Goal: Task Accomplishment & Management: Manage account settings

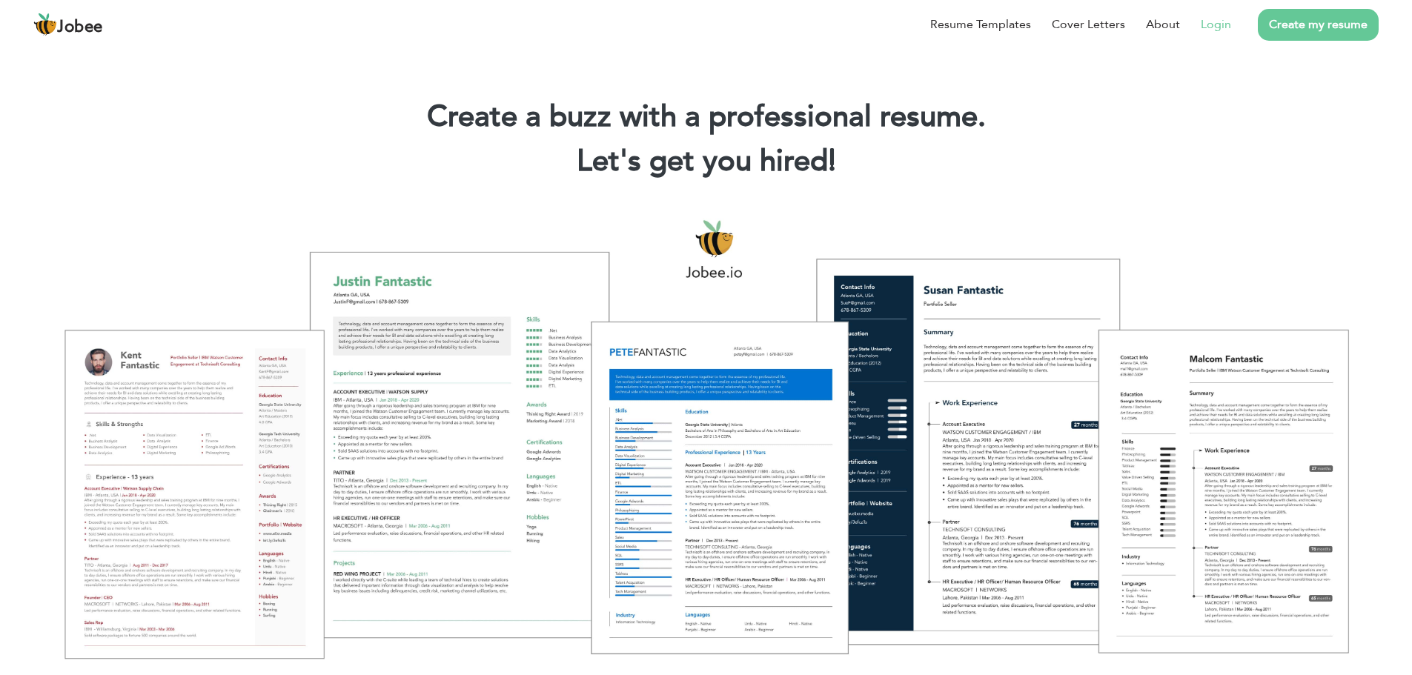
click at [1217, 29] on link "Login" at bounding box center [1216, 25] width 30 height 18
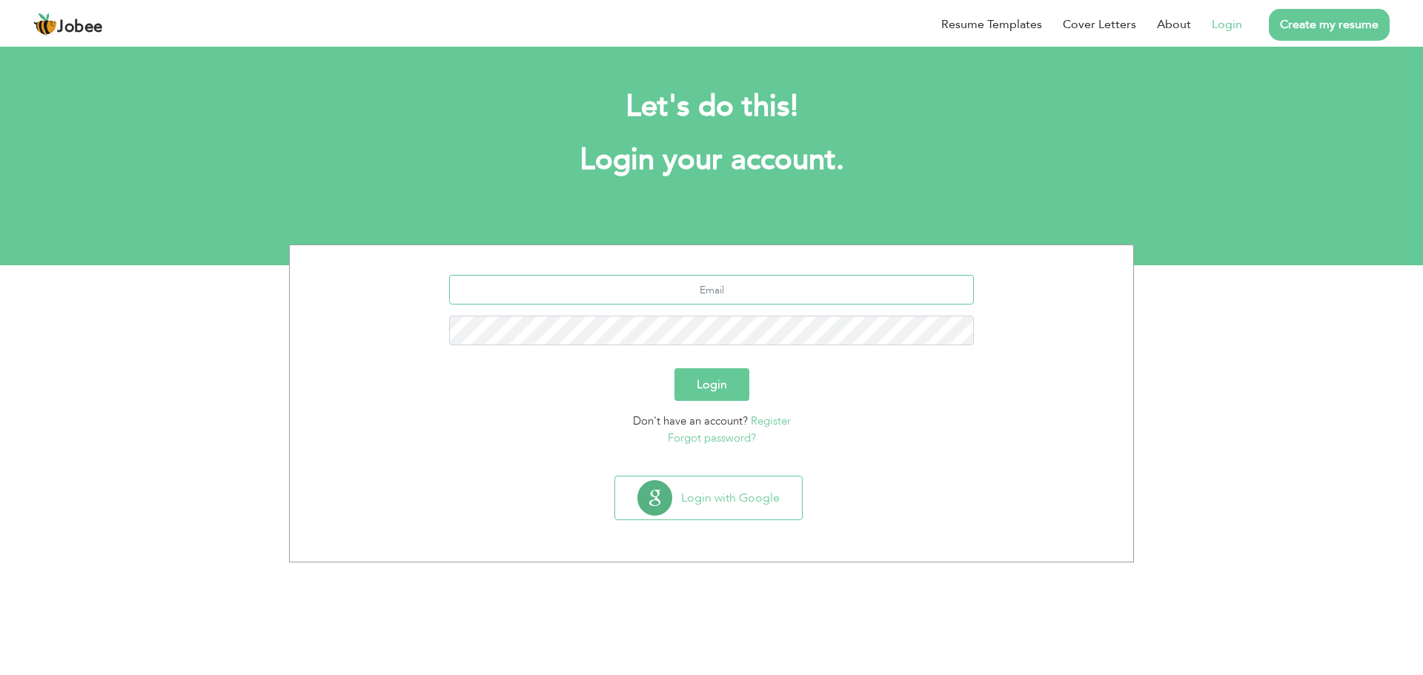
click at [700, 290] on input "text" at bounding box center [711, 290] width 525 height 30
click at [742, 289] on input "text" at bounding box center [711, 290] width 525 height 30
click at [743, 288] on input "text" at bounding box center [711, 290] width 525 height 30
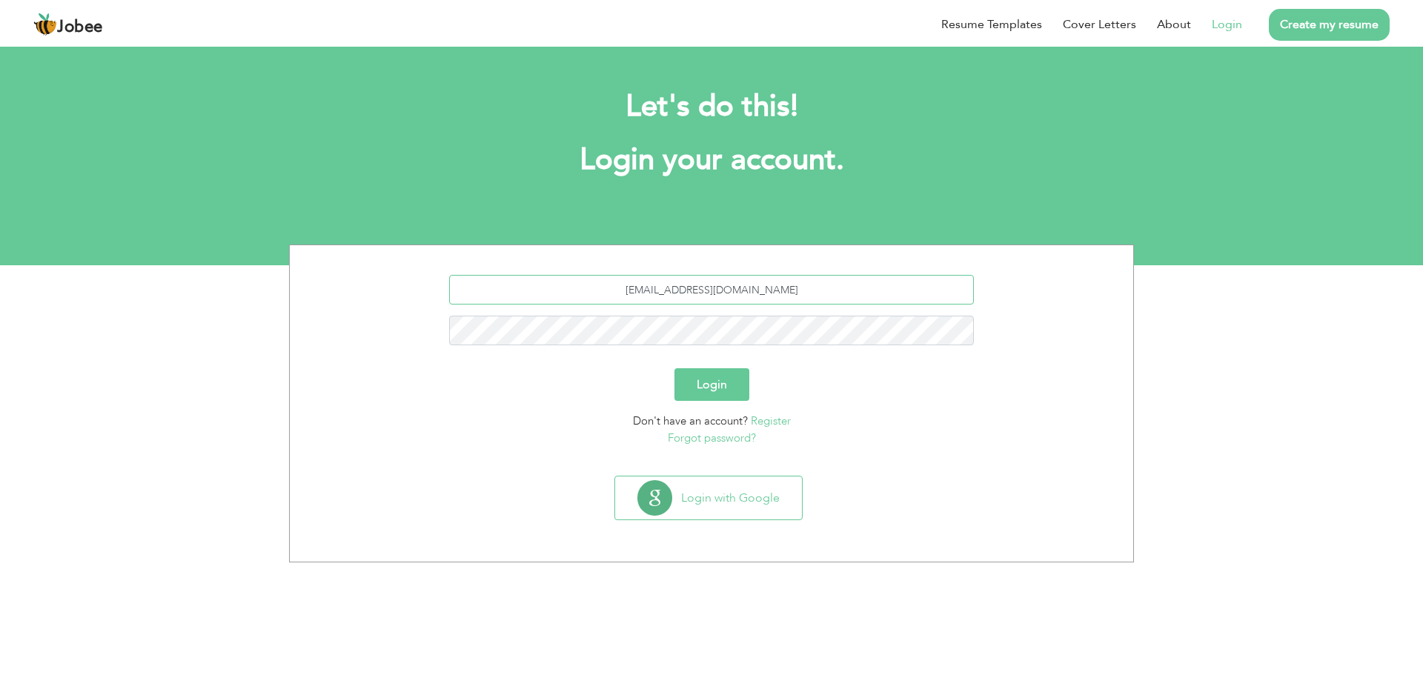
type input "arslanziyad97@gmail.com"
click at [708, 388] on button "Login" at bounding box center [711, 384] width 75 height 33
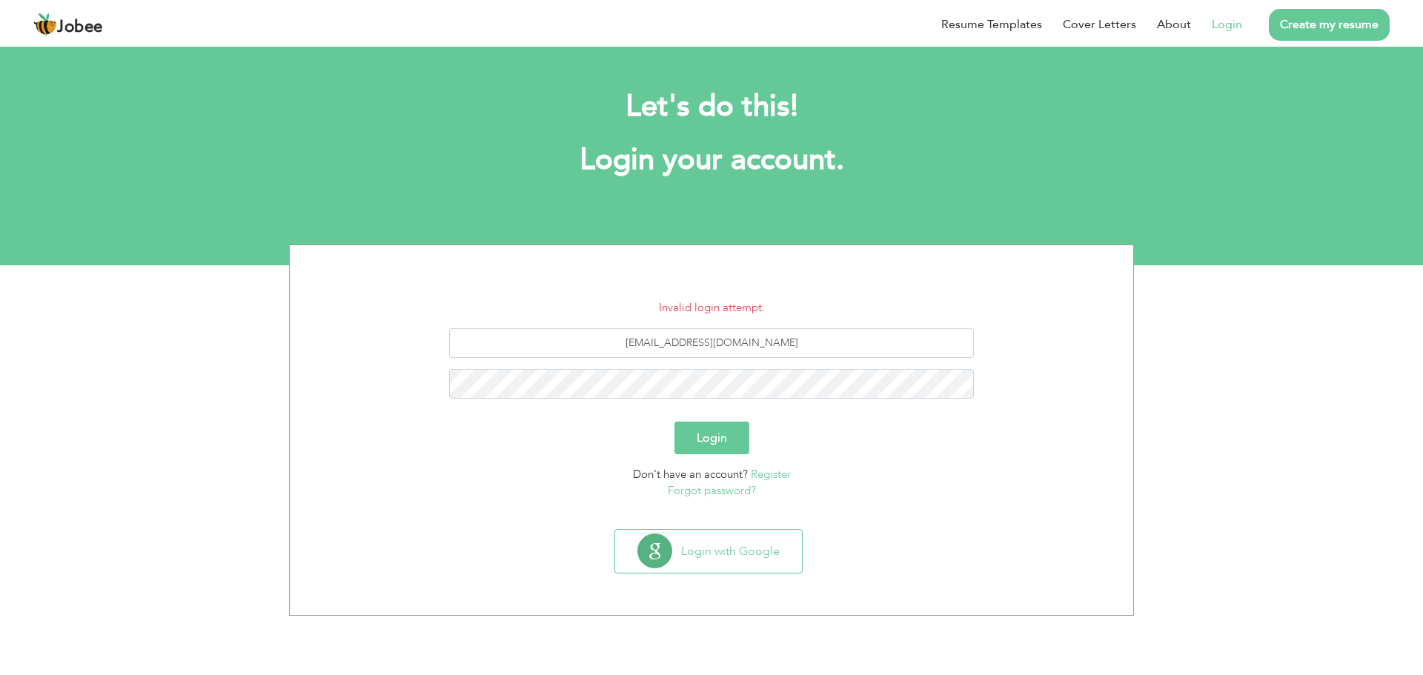
click at [696, 495] on link "Forgot password?" at bounding box center [712, 490] width 88 height 15
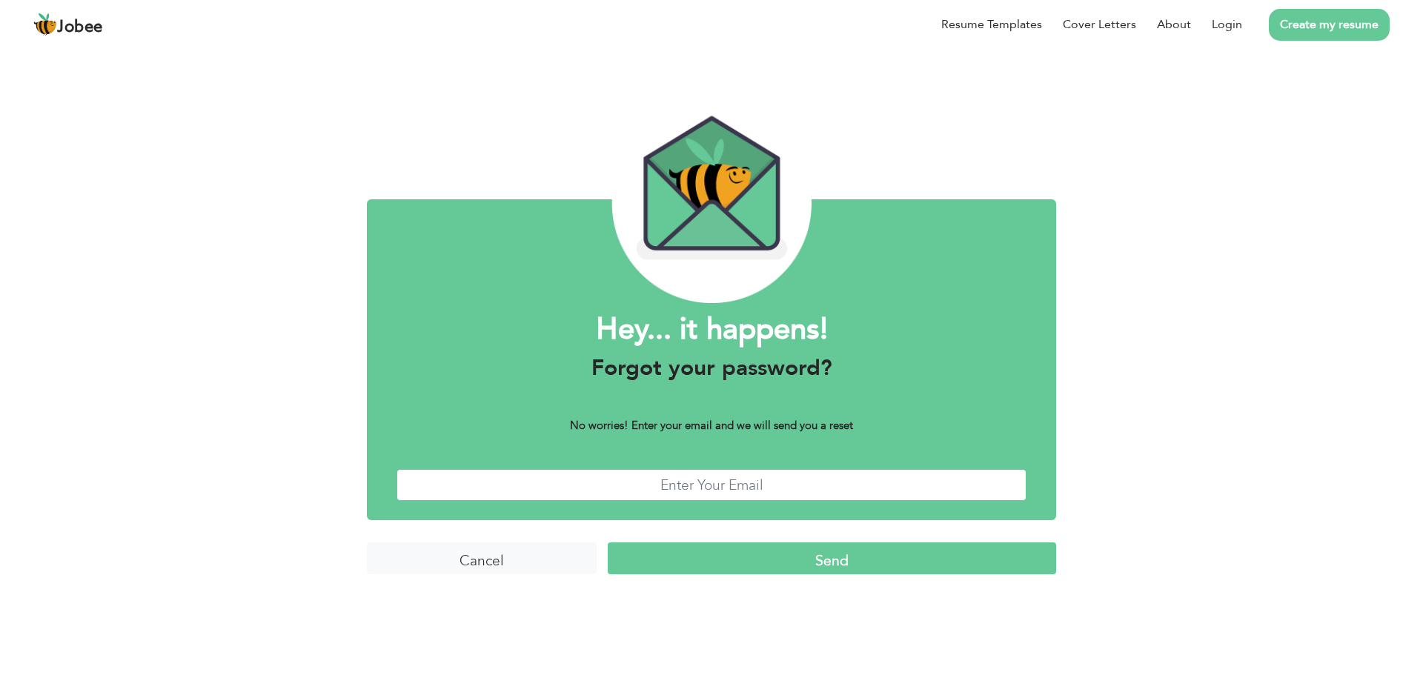
click at [696, 491] on input "text" at bounding box center [711, 485] width 630 height 32
type input "arslanziyad97@gmail.com"
click at [742, 552] on input "Send" at bounding box center [832, 558] width 448 height 32
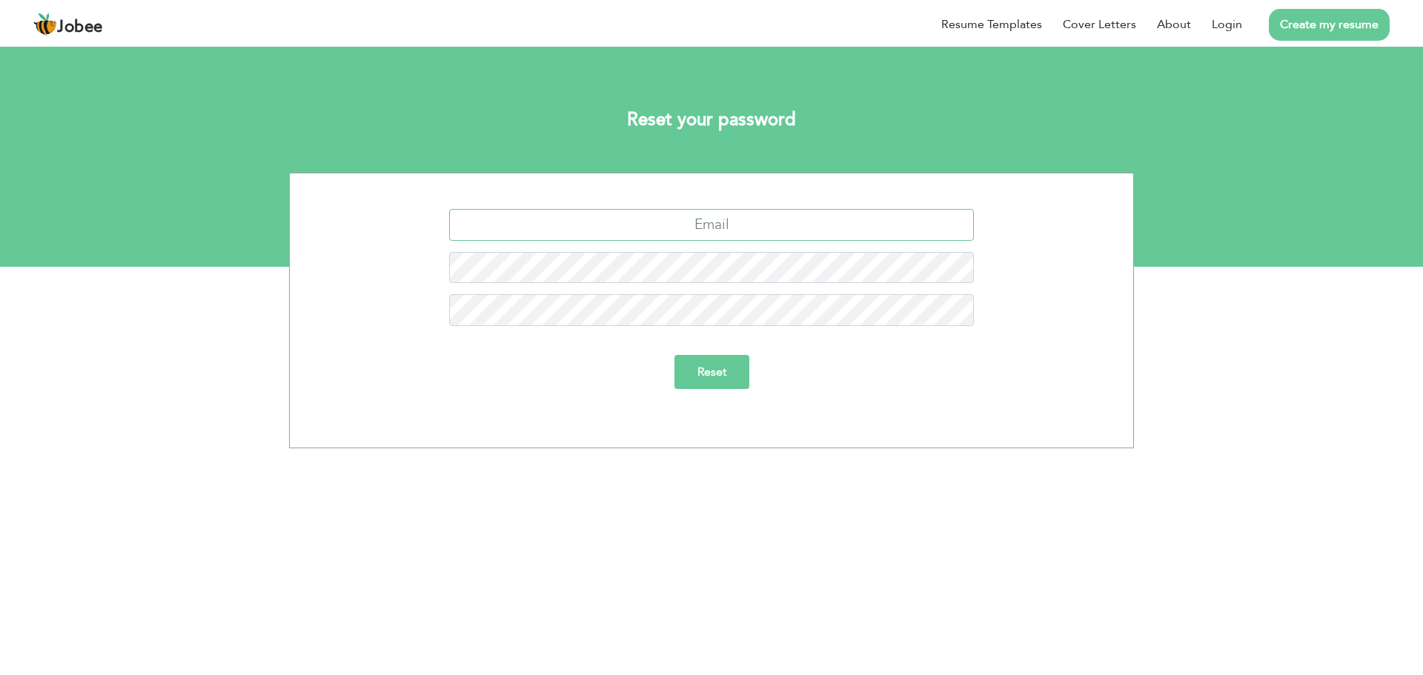
click at [729, 226] on input "text" at bounding box center [711, 225] width 525 height 32
type input "arslanziyad97@gmail.com"
click at [714, 383] on input "Reset" at bounding box center [711, 372] width 75 height 34
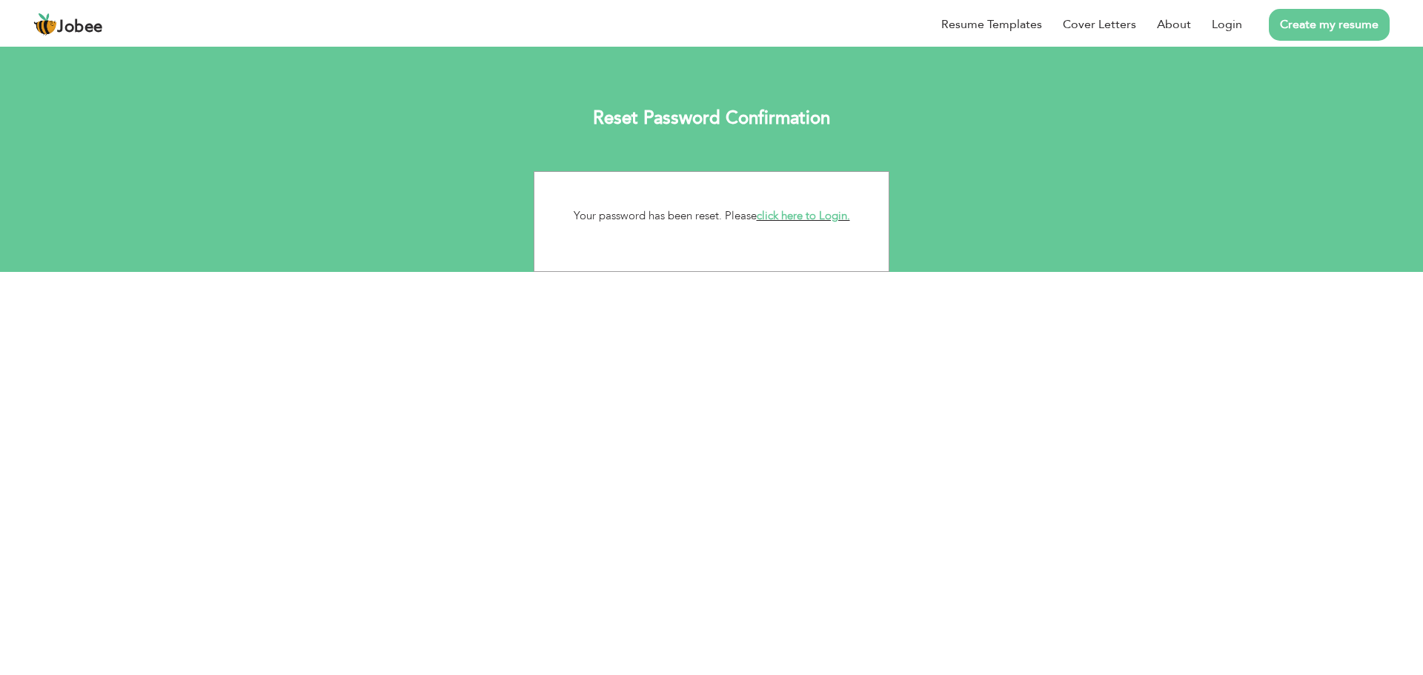
click at [787, 216] on link "click here to Login." at bounding box center [803, 215] width 93 height 15
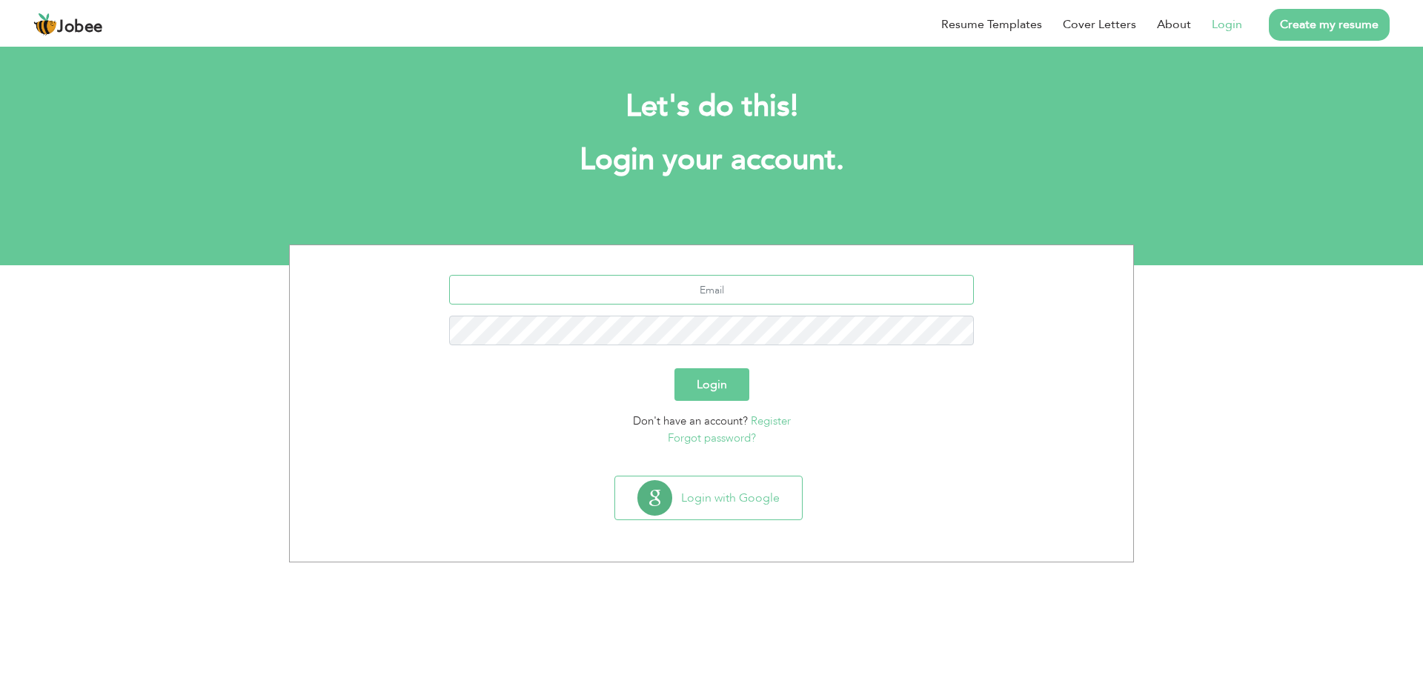
click at [696, 283] on input "text" at bounding box center [711, 290] width 525 height 30
type input "arslanziyad97@gmail.com"
click at [732, 399] on button "Login" at bounding box center [711, 384] width 75 height 33
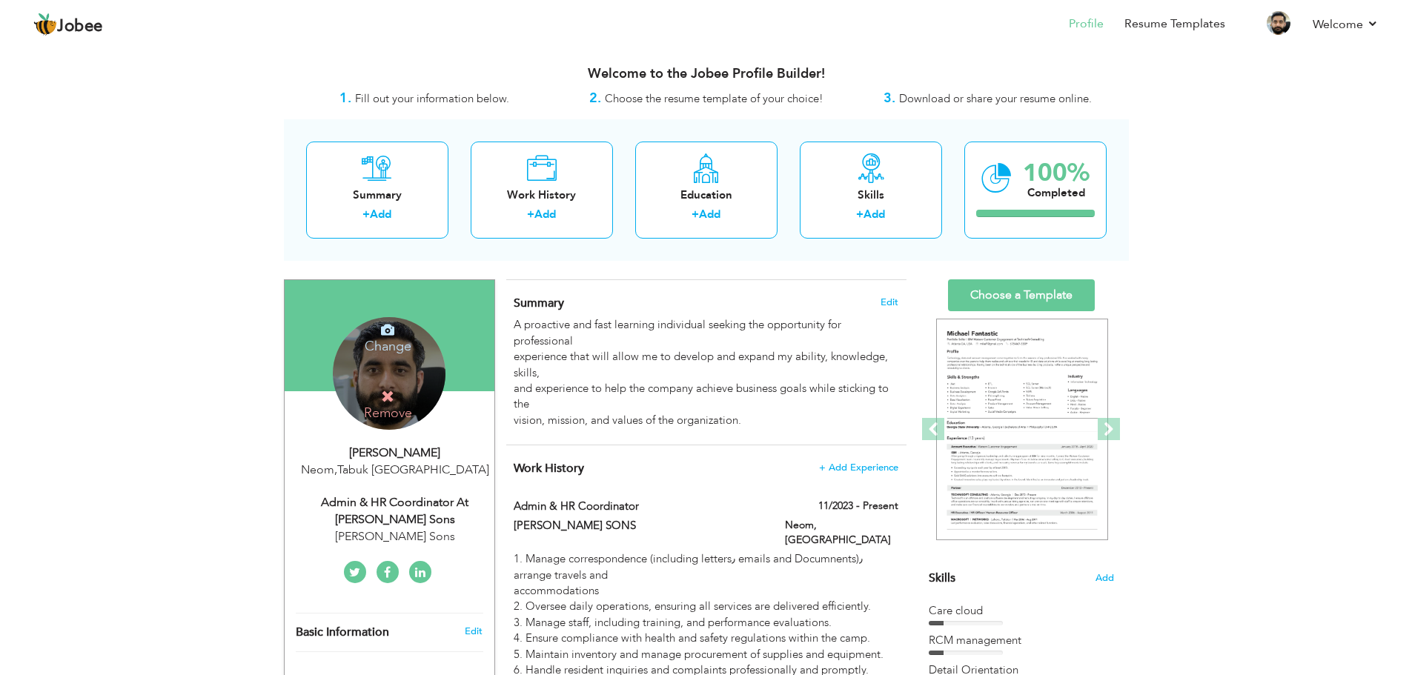
click at [366, 373] on div "Change Remove" at bounding box center [389, 373] width 113 height 113
click at [391, 330] on icon at bounding box center [387, 329] width 13 height 13
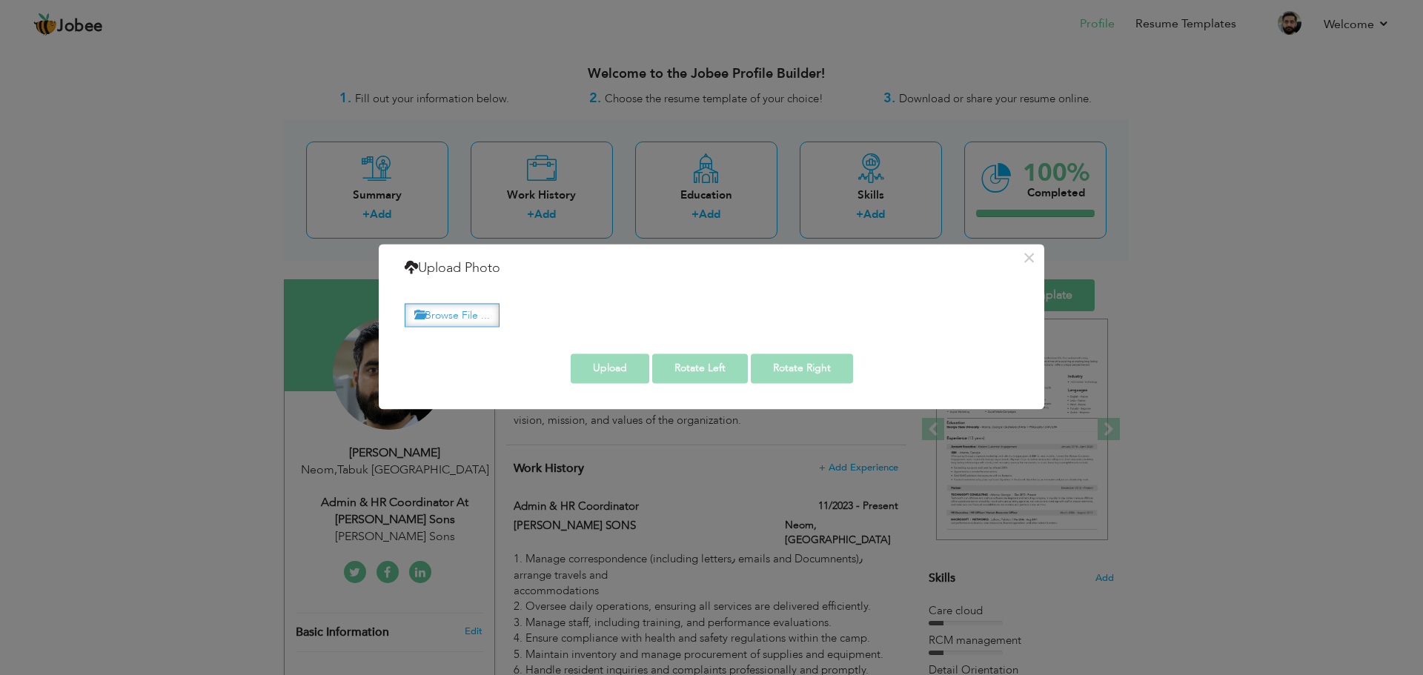
click at [454, 319] on label "Browse File ..." at bounding box center [452, 315] width 95 height 23
click at [0, 0] on input "Browse File ..." at bounding box center [0, 0] width 0 height 0
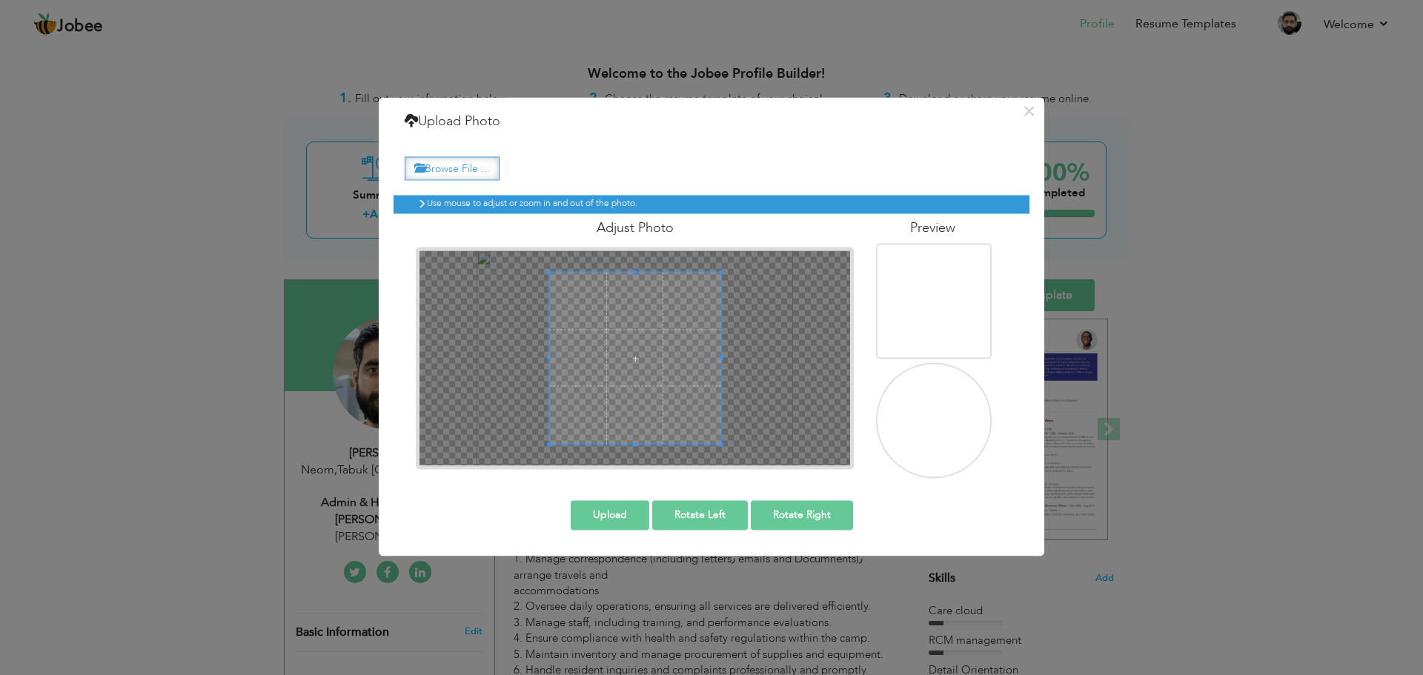
click at [434, 161] on label "Browse File ..." at bounding box center [452, 168] width 95 height 23
click at [0, 0] on input "Browse File ..." at bounding box center [0, 0] width 0 height 0
click at [1035, 110] on button "×" at bounding box center [1029, 111] width 24 height 24
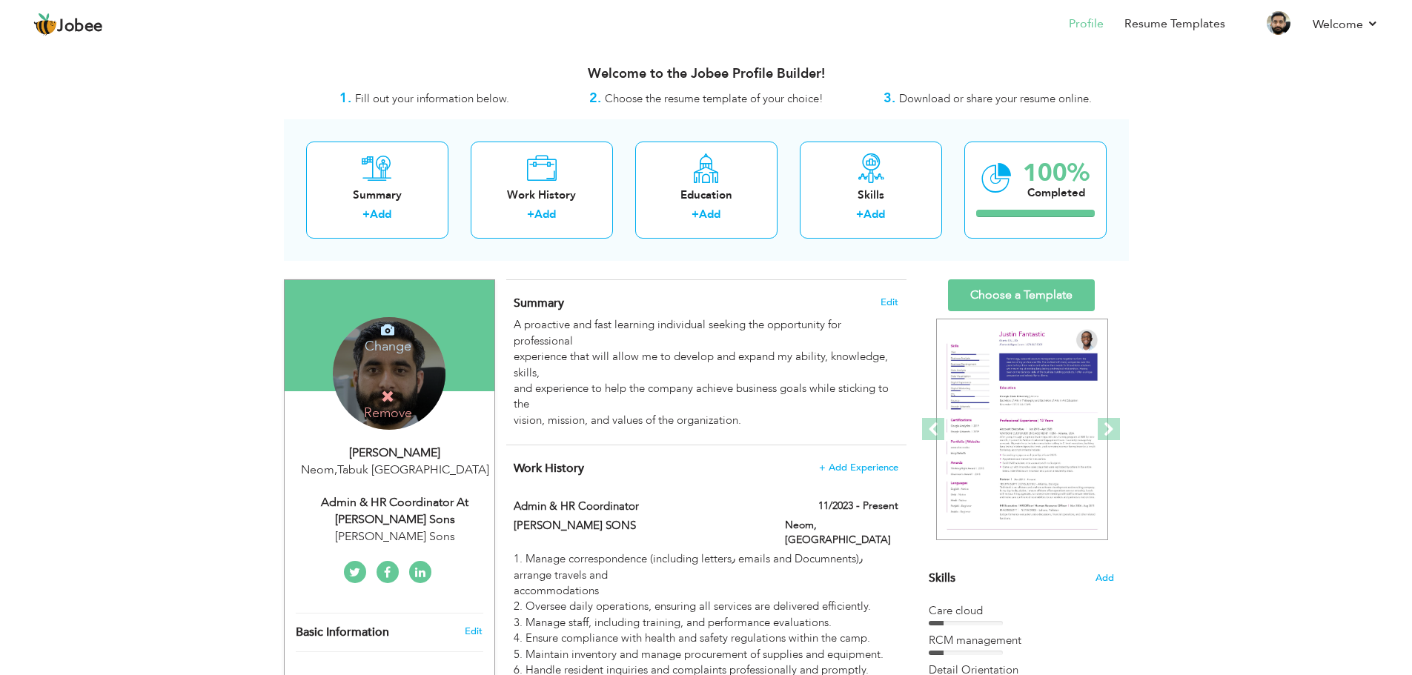
click at [374, 380] on div "Change Remove" at bounding box center [389, 373] width 113 height 113
click at [389, 331] on icon at bounding box center [387, 329] width 13 height 13
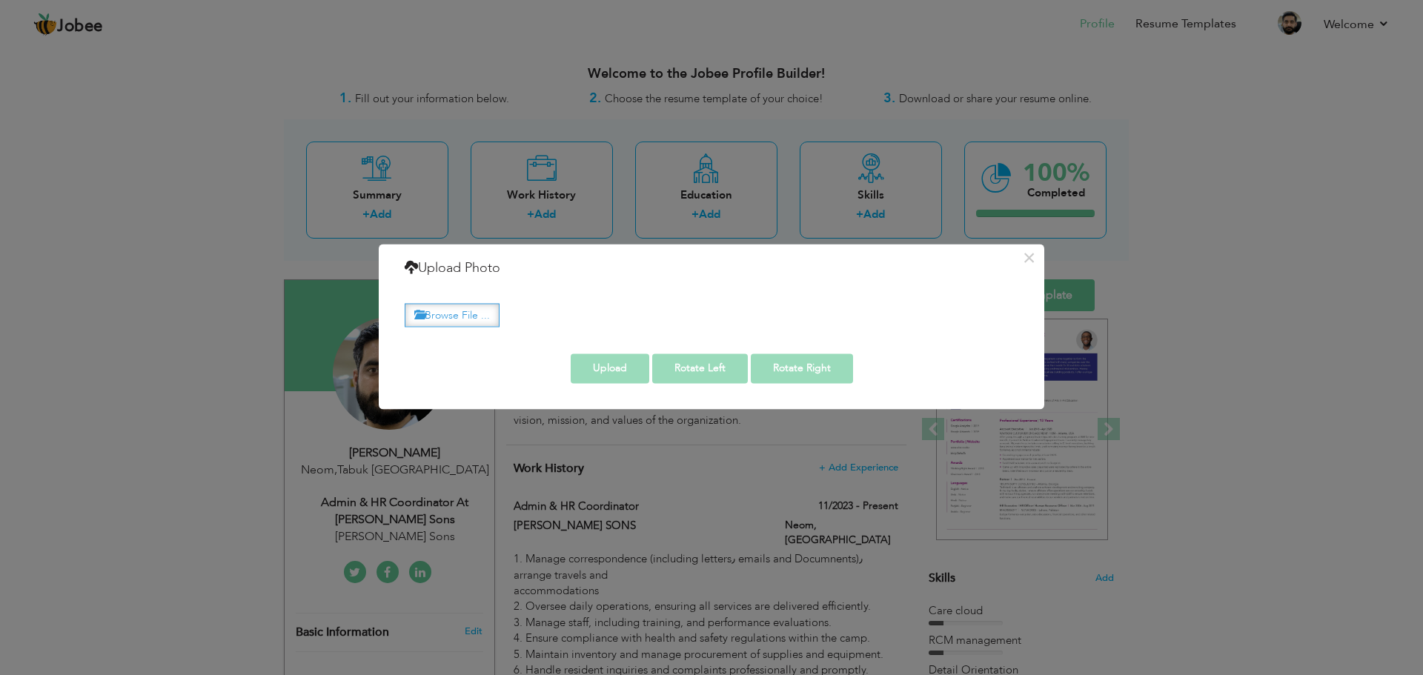
click at [431, 309] on label "Browse File ..." at bounding box center [452, 315] width 95 height 23
click at [0, 0] on input "Browse File ..." at bounding box center [0, 0] width 0 height 0
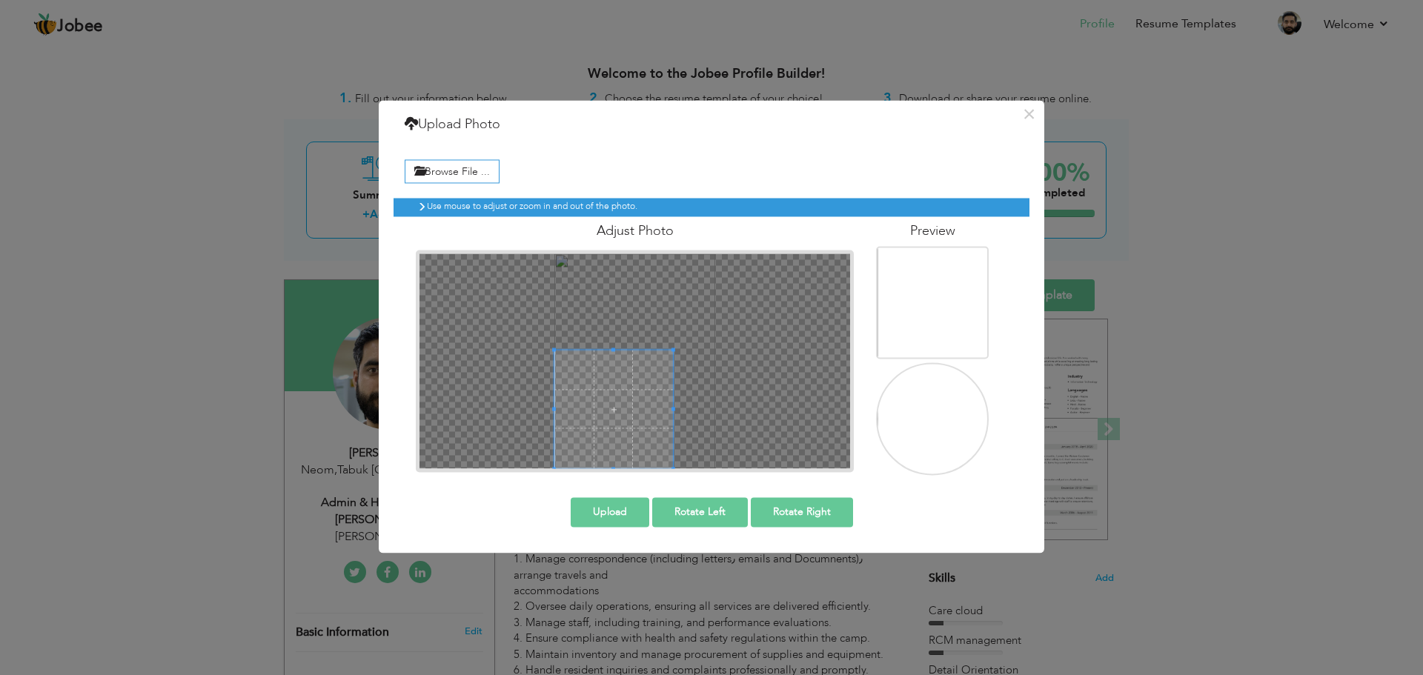
click at [651, 382] on div at bounding box center [634, 360] width 431 height 215
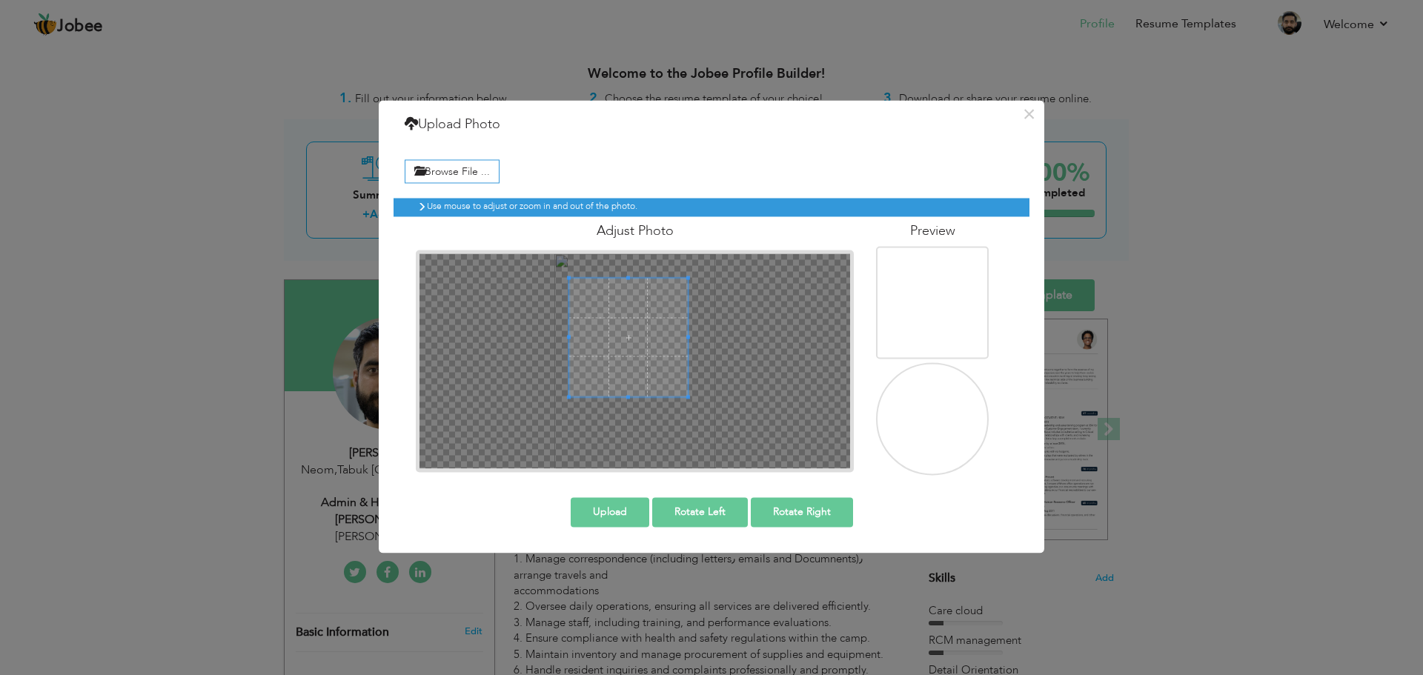
click at [633, 297] on span at bounding box center [628, 337] width 119 height 119
click at [683, 345] on span at bounding box center [627, 347] width 119 height 119
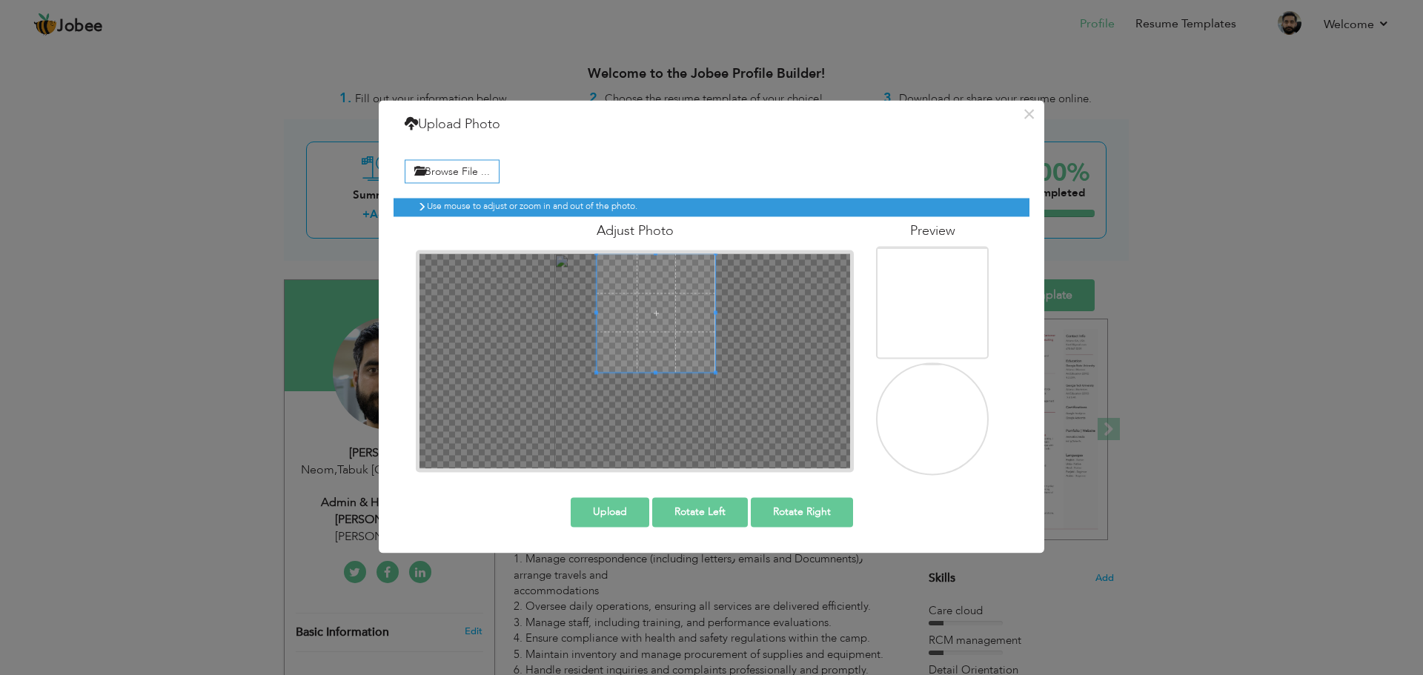
click at [591, 299] on div at bounding box center [634, 360] width 431 height 215
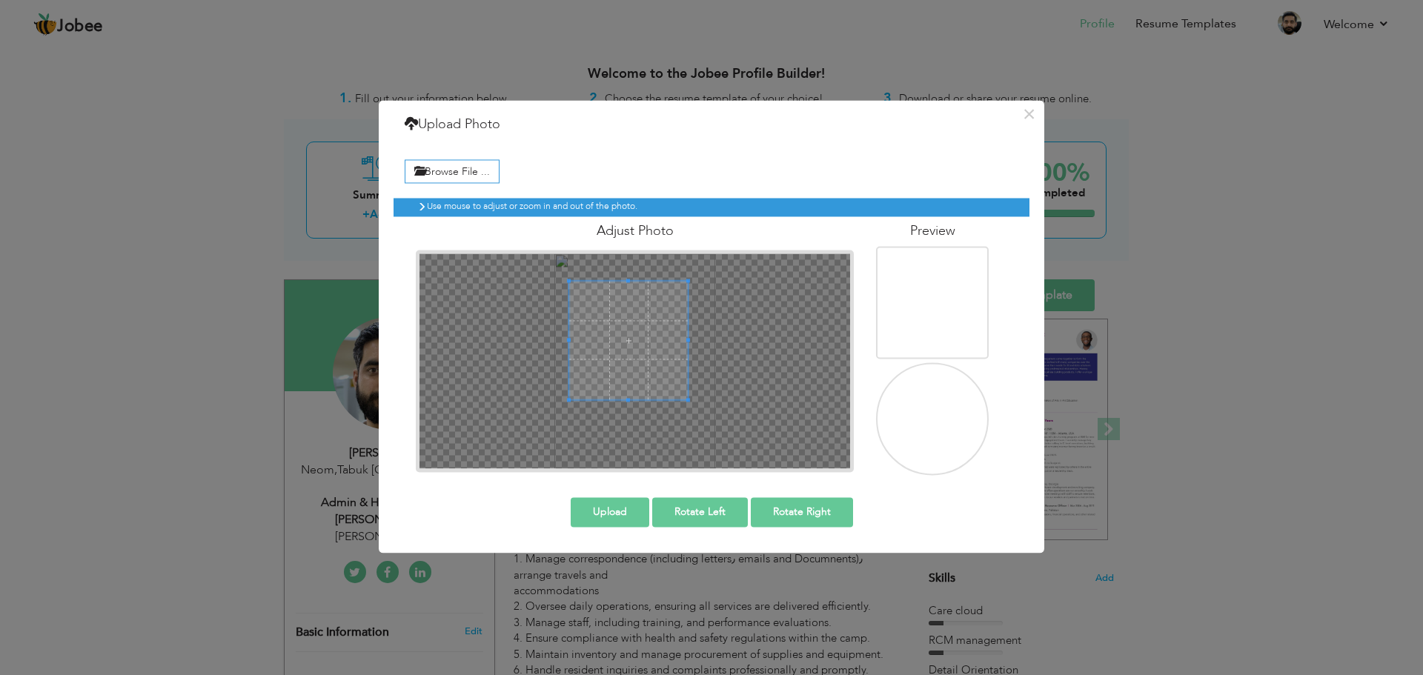
click at [624, 339] on span at bounding box center [628, 340] width 119 height 119
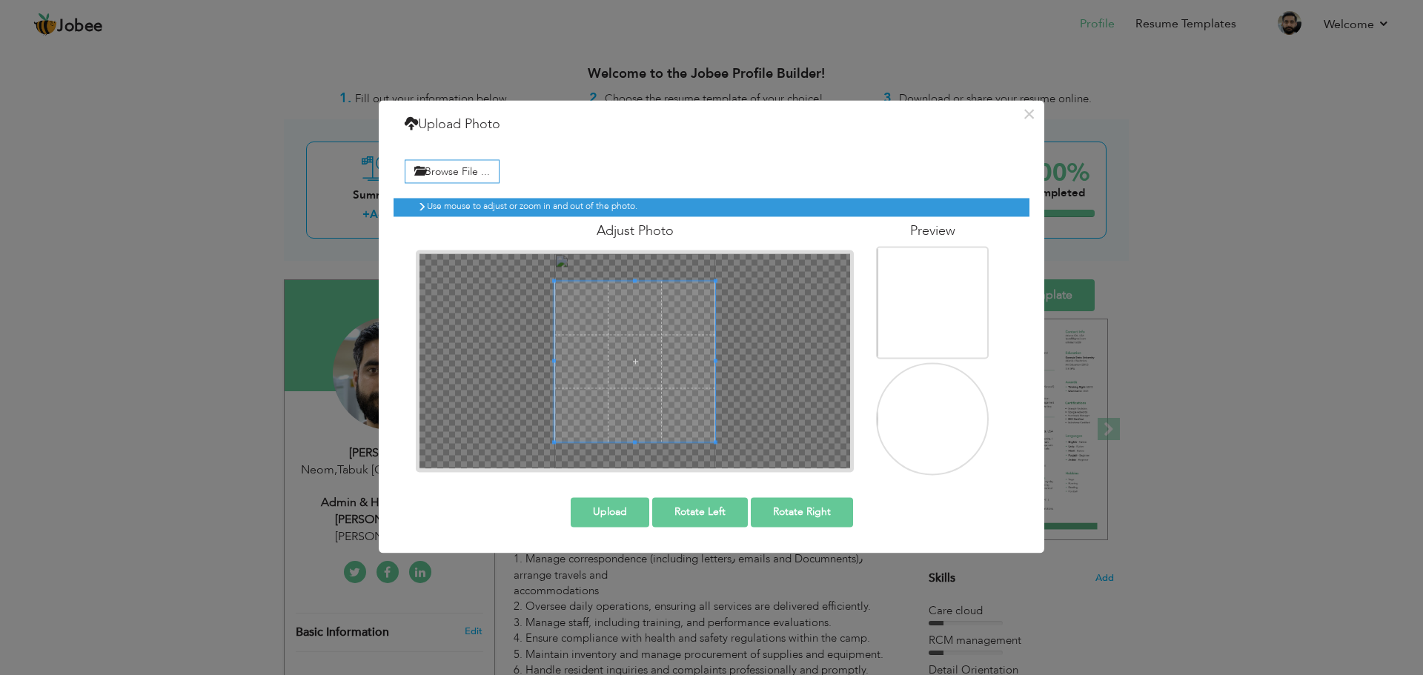
click at [629, 469] on div at bounding box center [635, 361] width 438 height 222
click at [654, 373] on span at bounding box center [635, 354] width 162 height 162
click at [634, 442] on div at bounding box center [634, 360] width 431 height 215
click at [640, 371] on span at bounding box center [635, 357] width 162 height 162
click at [637, 454] on div at bounding box center [634, 360] width 431 height 215
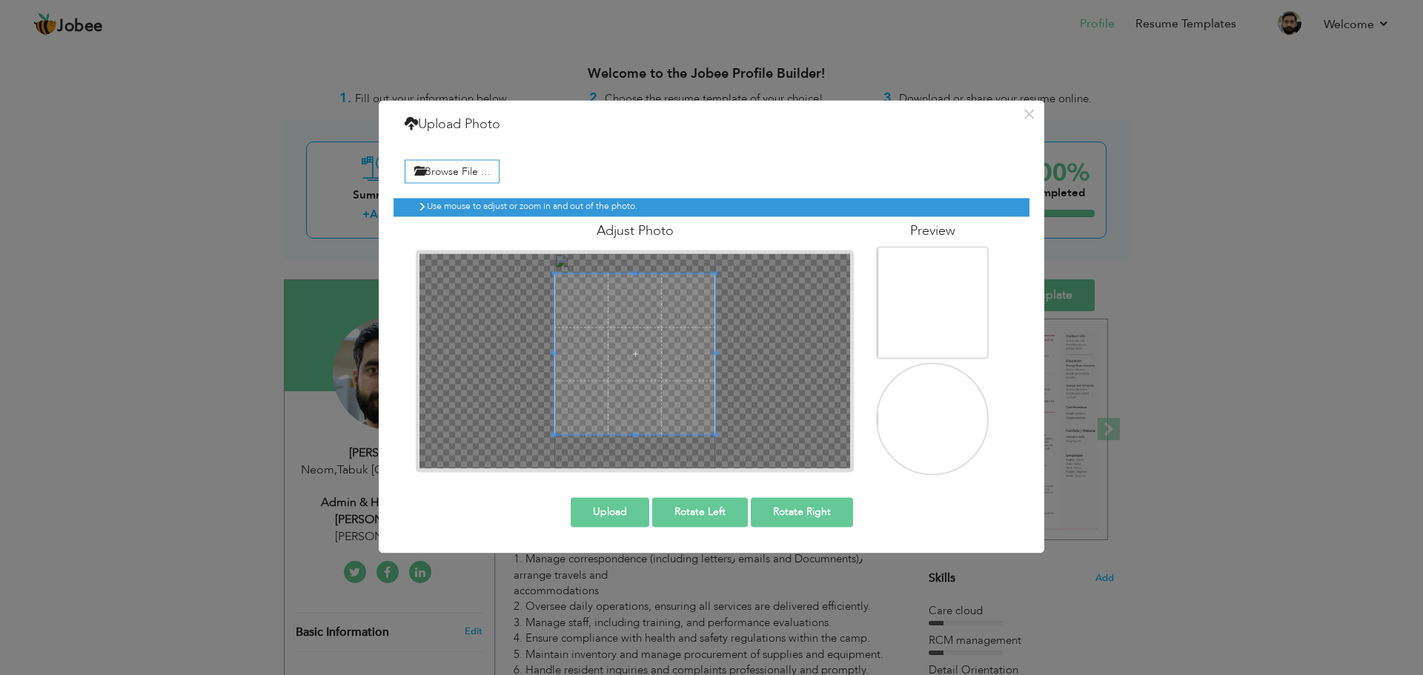
click at [617, 374] on span at bounding box center [635, 354] width 162 height 162
click at [600, 500] on button "Upload" at bounding box center [610, 512] width 79 height 30
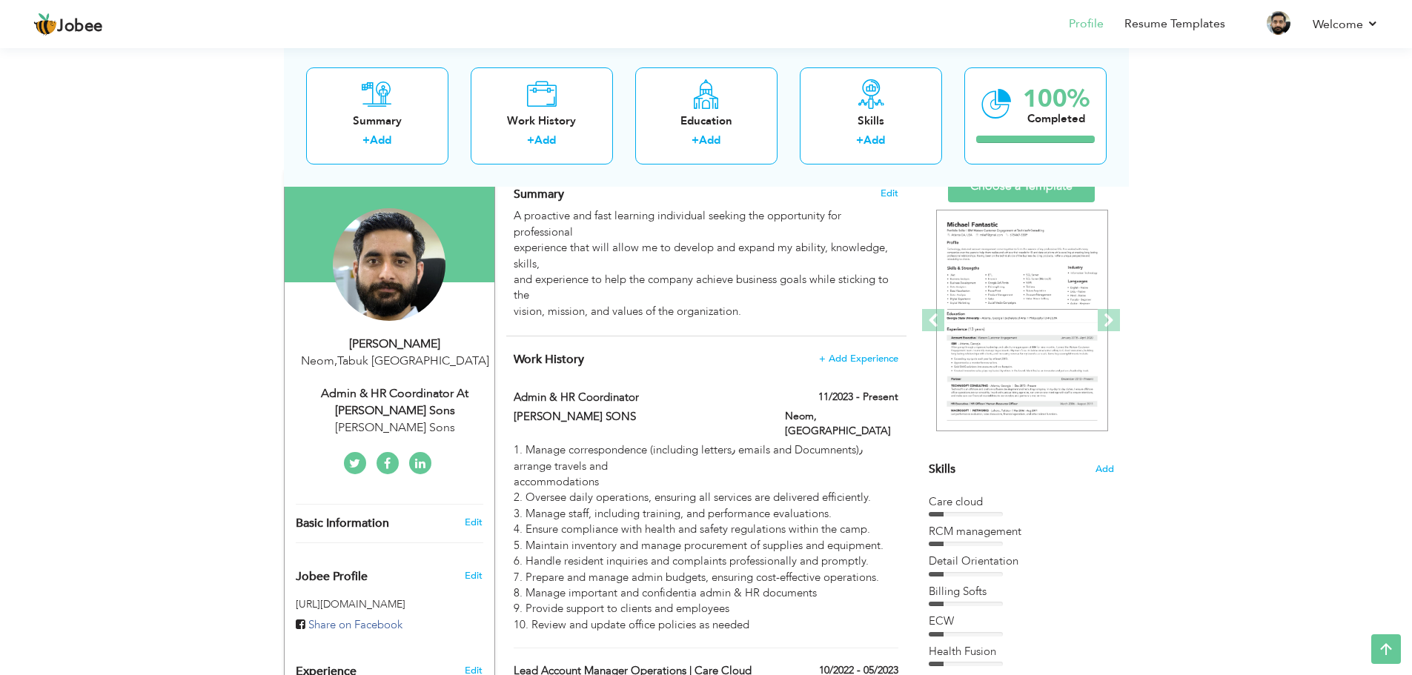
scroll to position [104, 0]
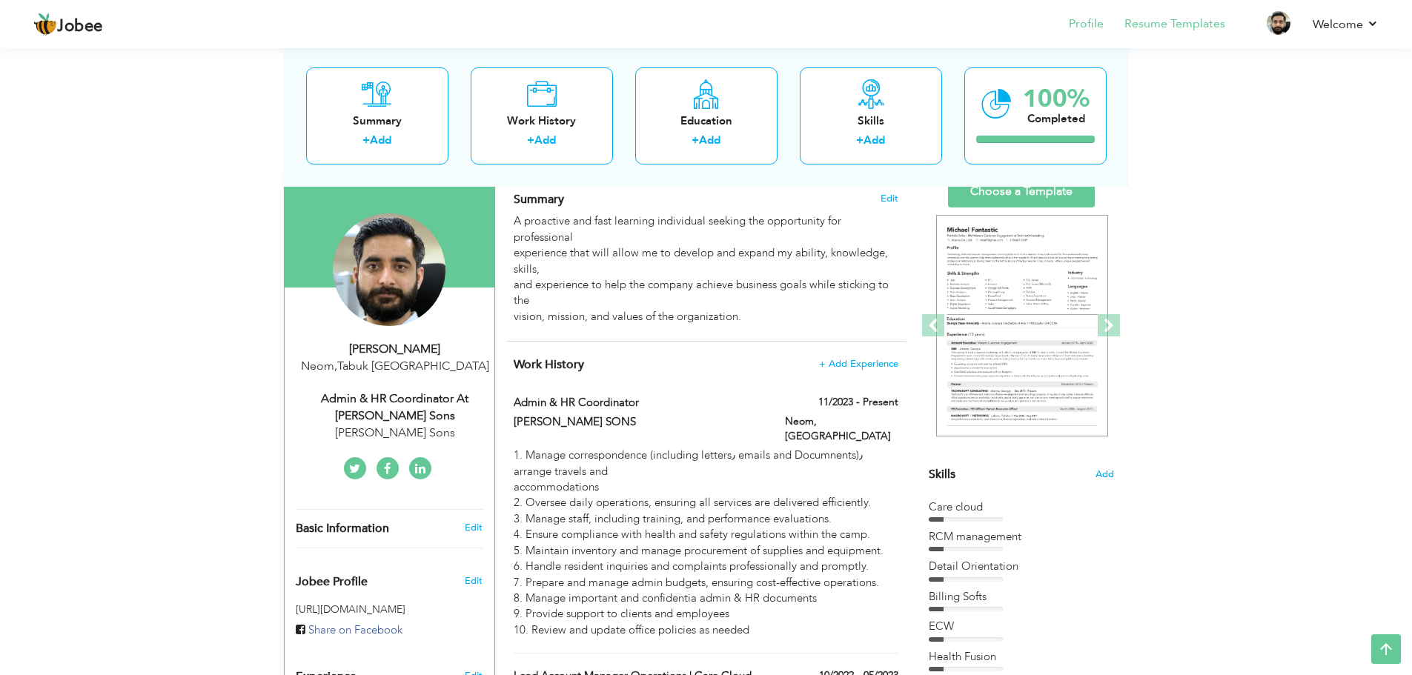
click at [1158, 36] on li "Resume Templates" at bounding box center [1165, 25] width 122 height 40
click at [1158, 27] on link "Resume Templates" at bounding box center [1174, 24] width 101 height 17
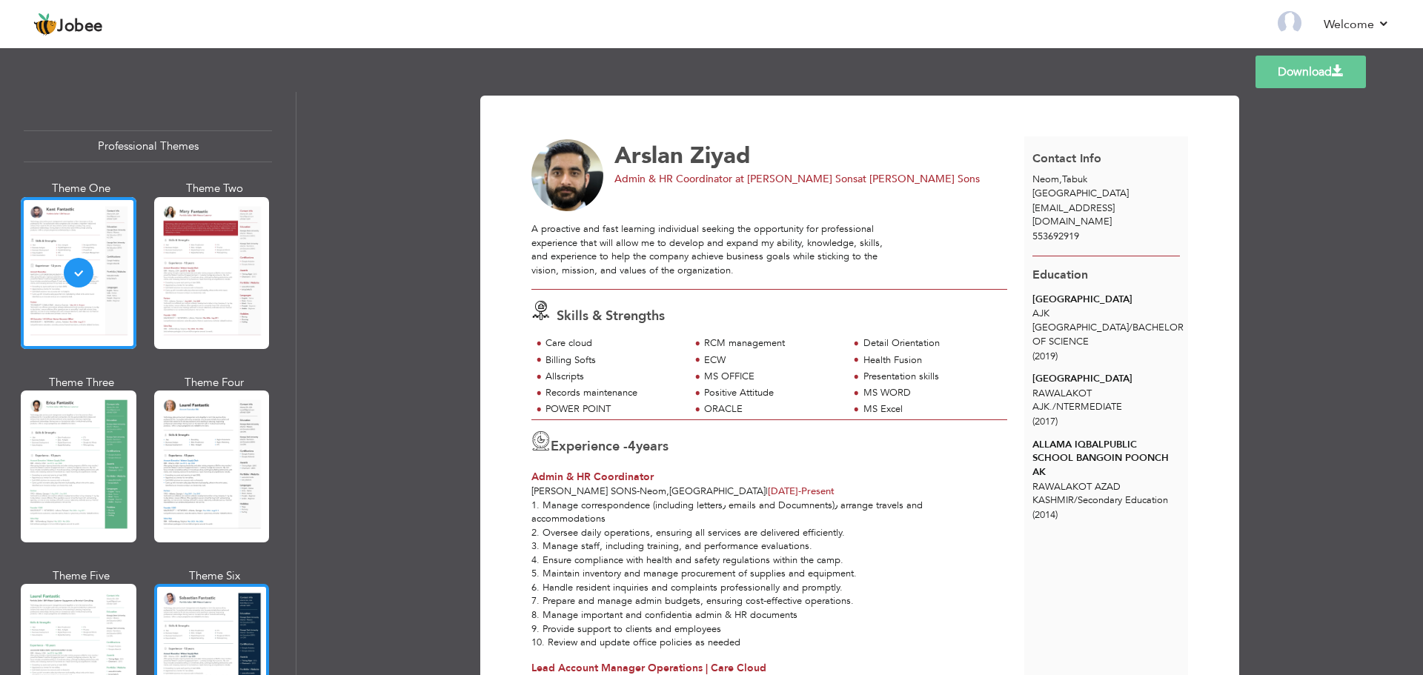
click at [260, 623] on div at bounding box center [212, 660] width 116 height 152
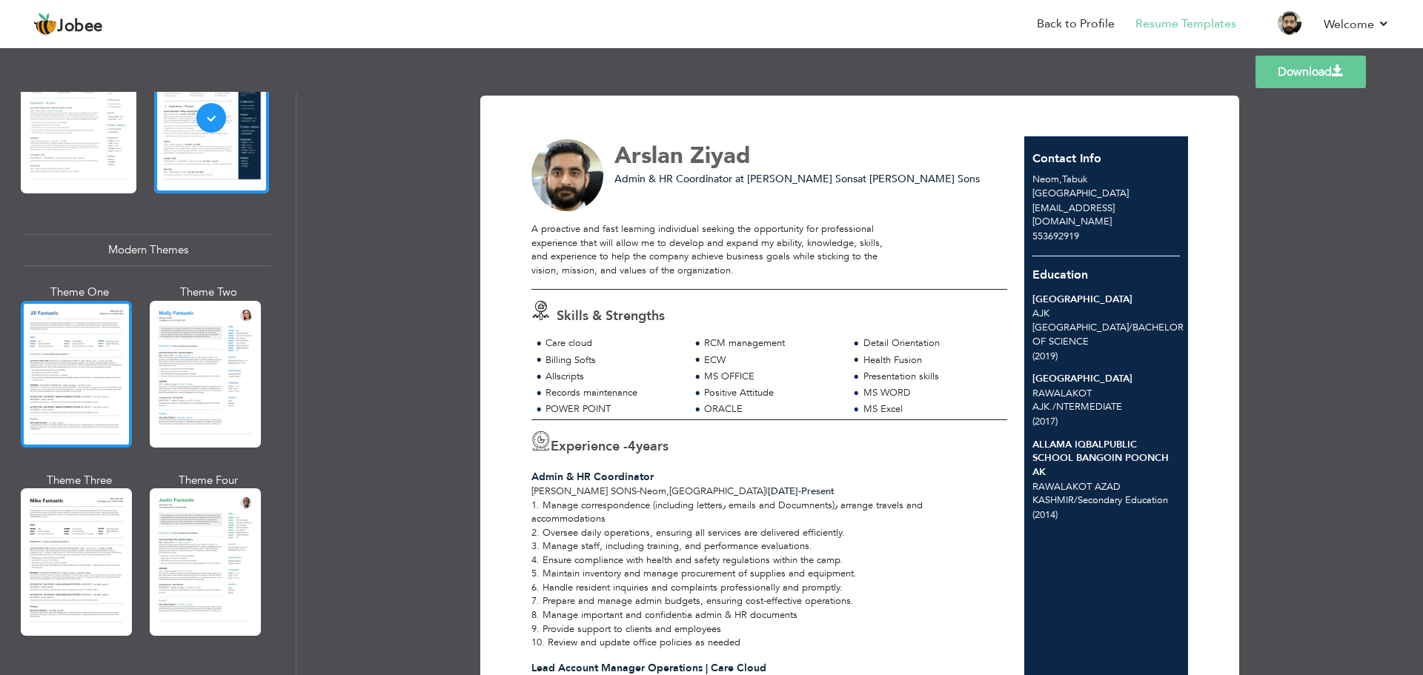
scroll to position [568, 0]
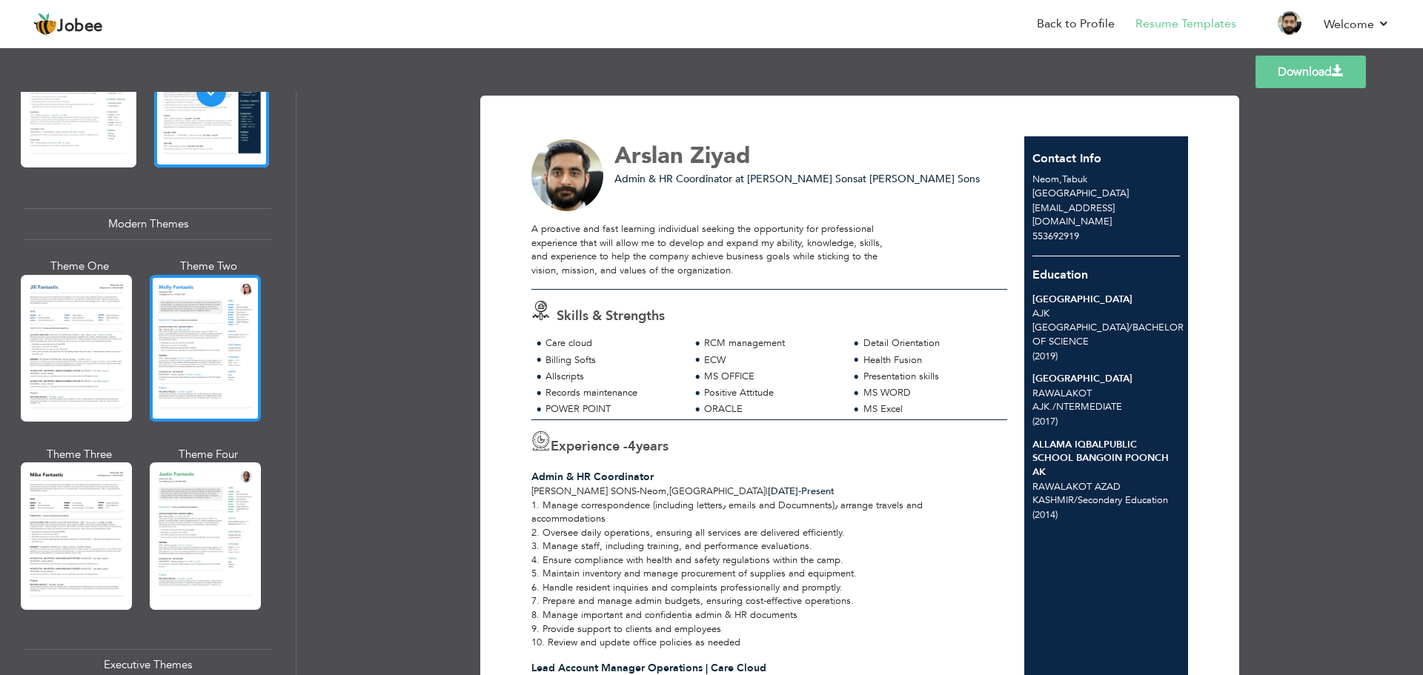
click at [204, 322] on div at bounding box center [205, 348] width 111 height 147
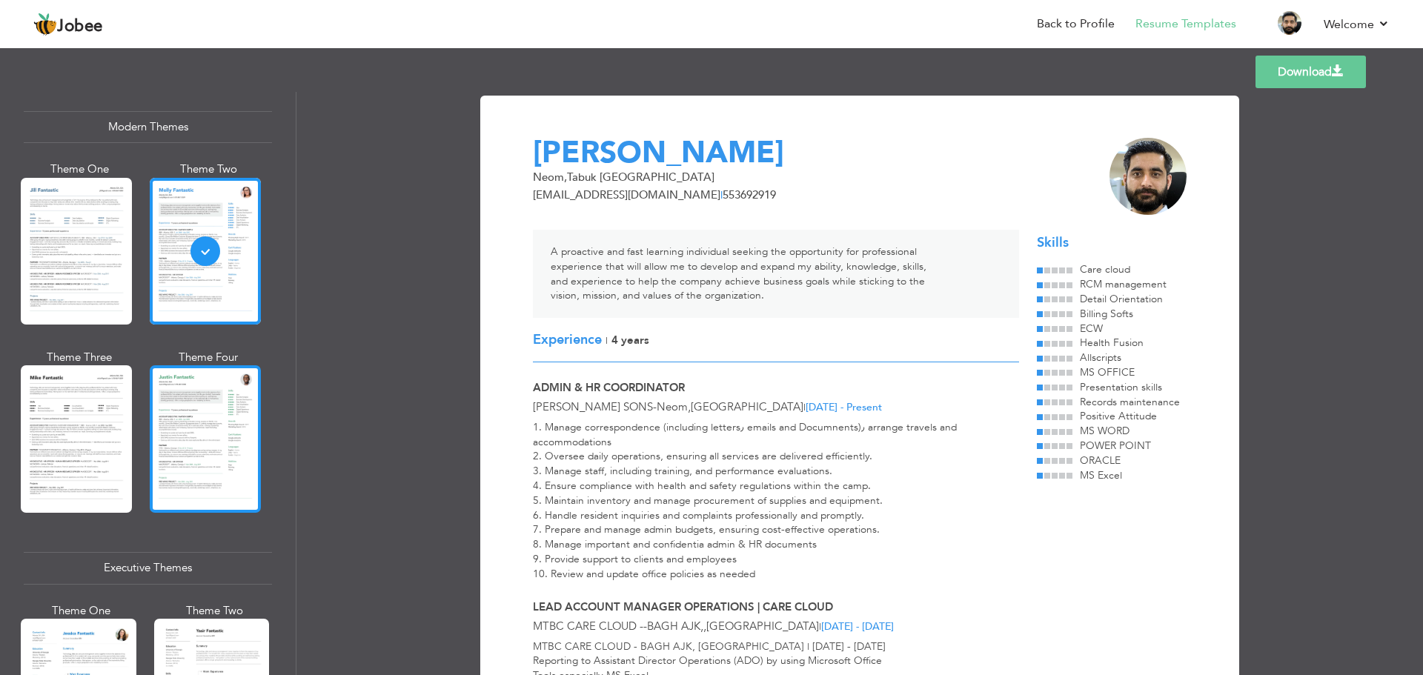
scroll to position [667, 0]
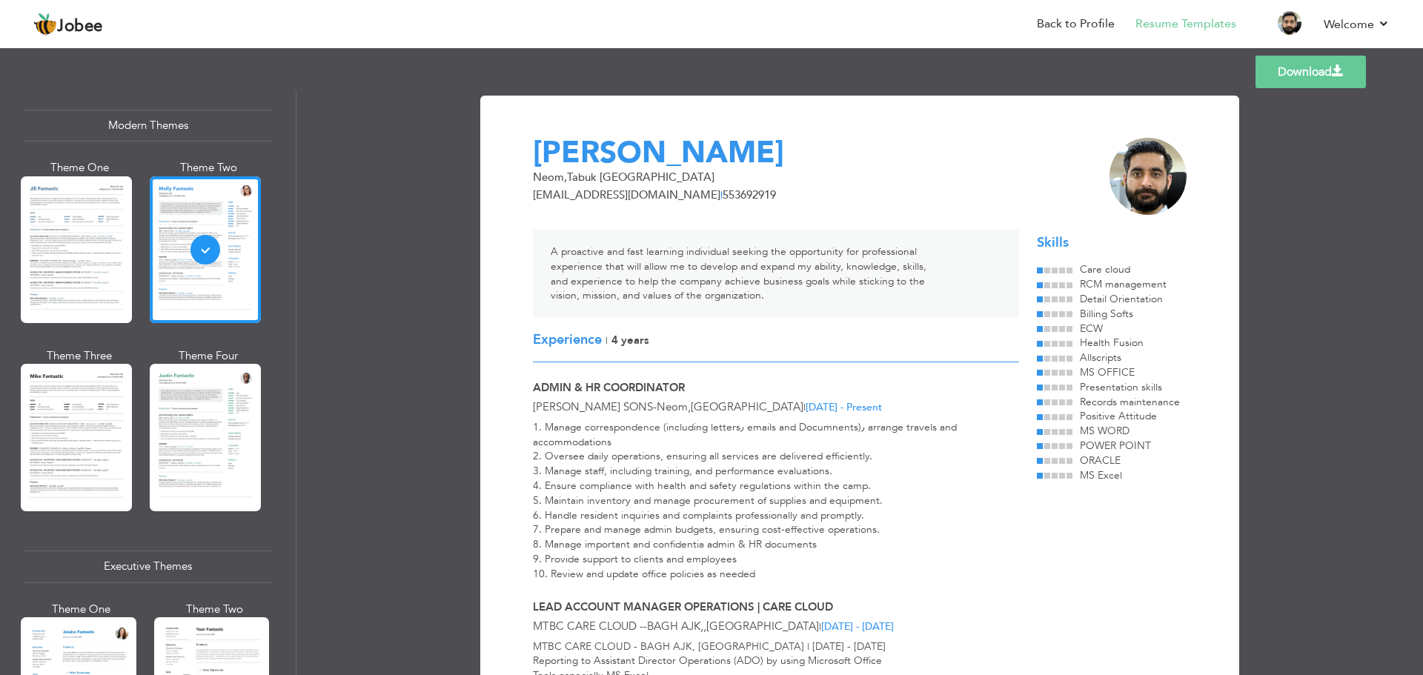
click at [176, 435] on div at bounding box center [205, 437] width 111 height 147
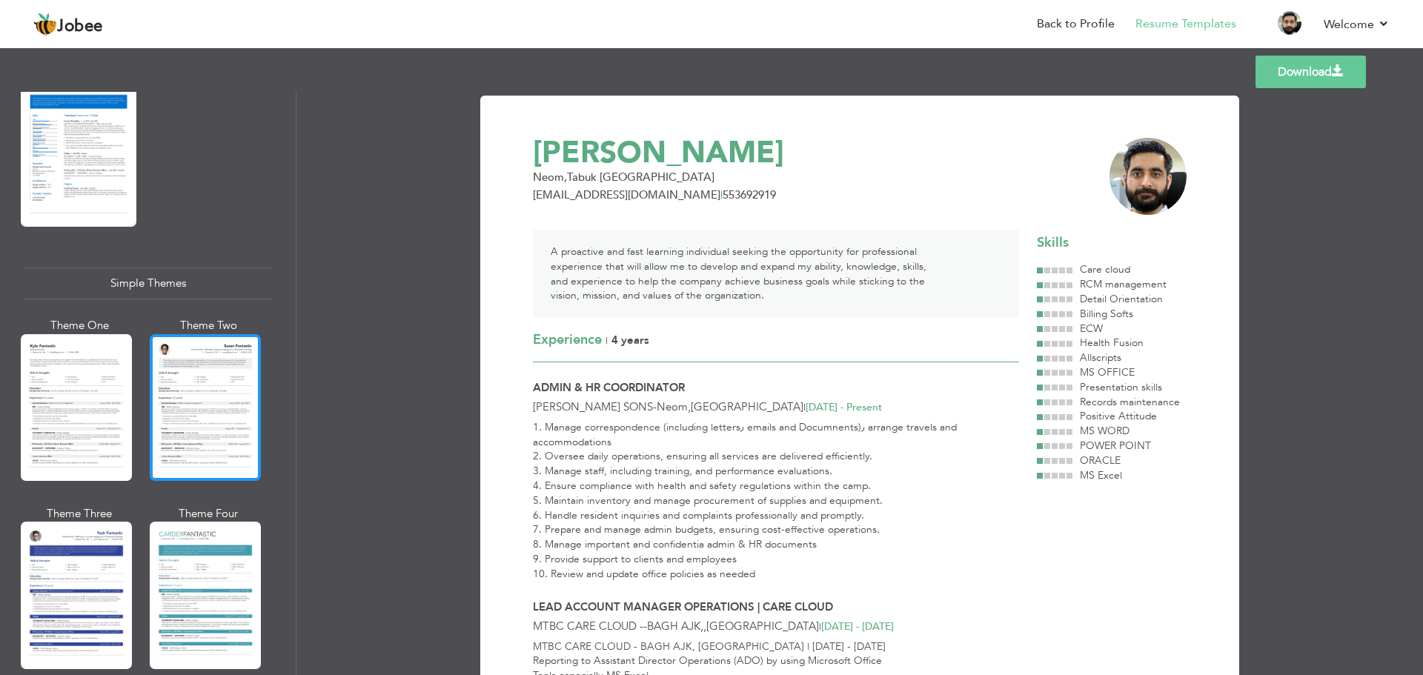
scroll to position [2438, 0]
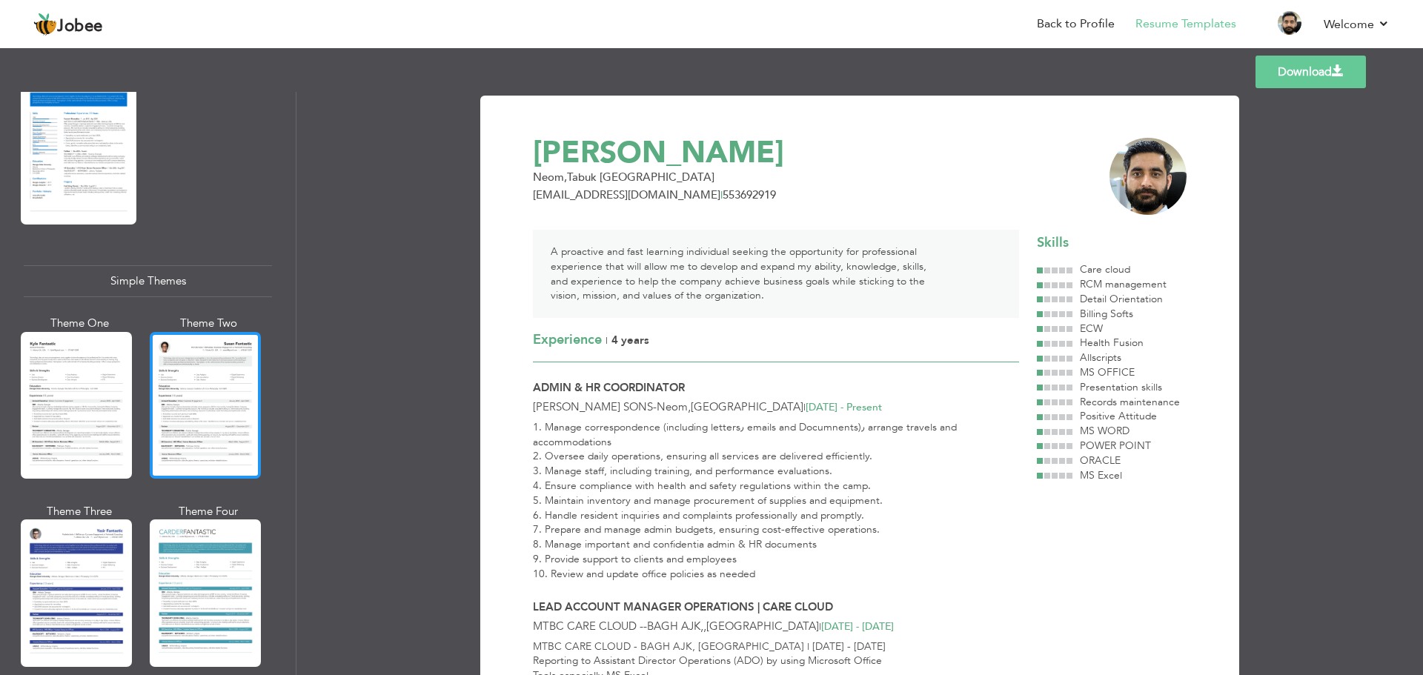
click at [164, 377] on div at bounding box center [205, 405] width 111 height 147
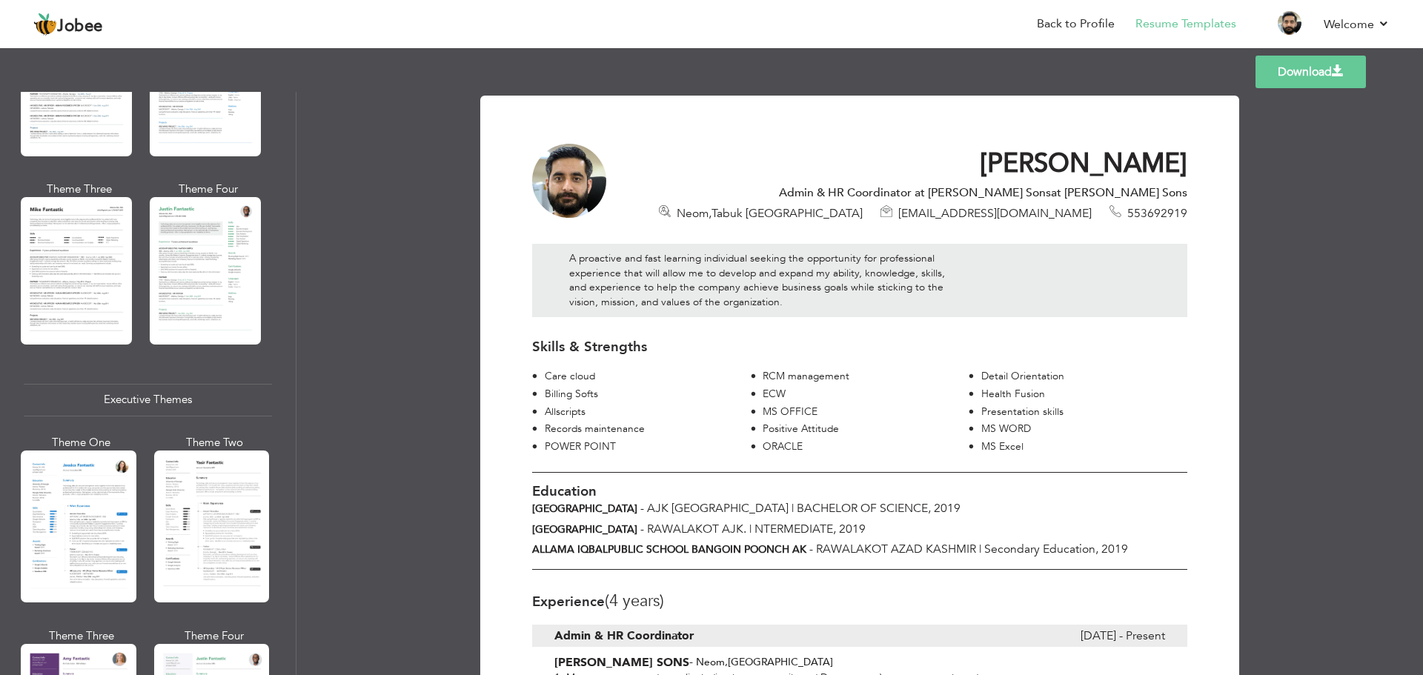
scroll to position [832, 0]
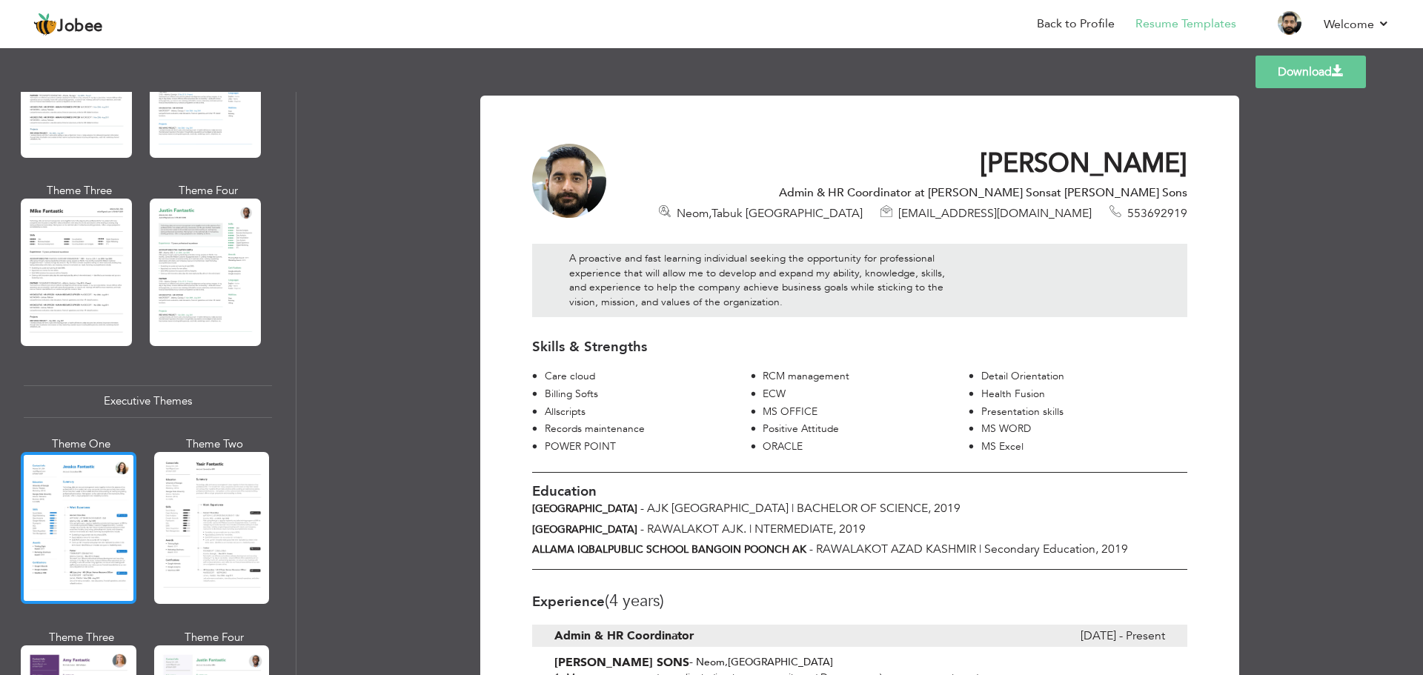
click at [103, 489] on div at bounding box center [79, 528] width 116 height 152
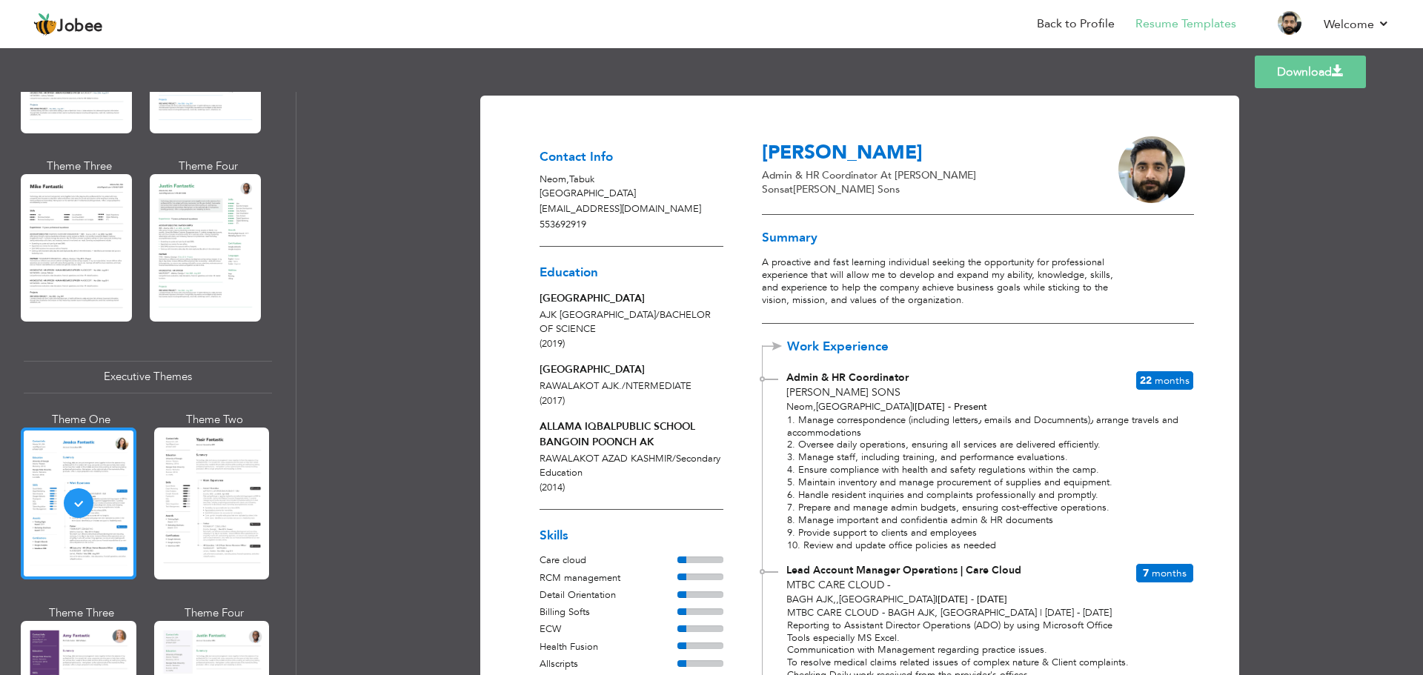
scroll to position [980, 0]
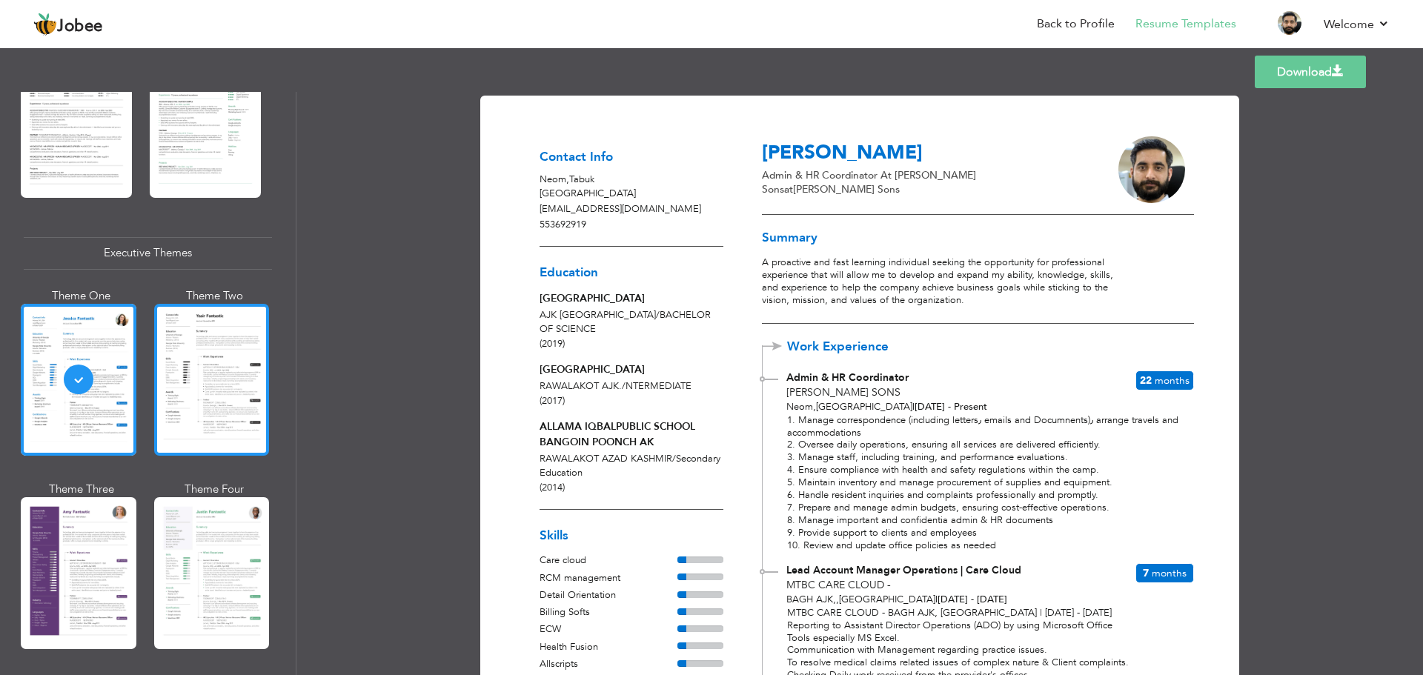
click at [176, 380] on div at bounding box center [212, 380] width 116 height 152
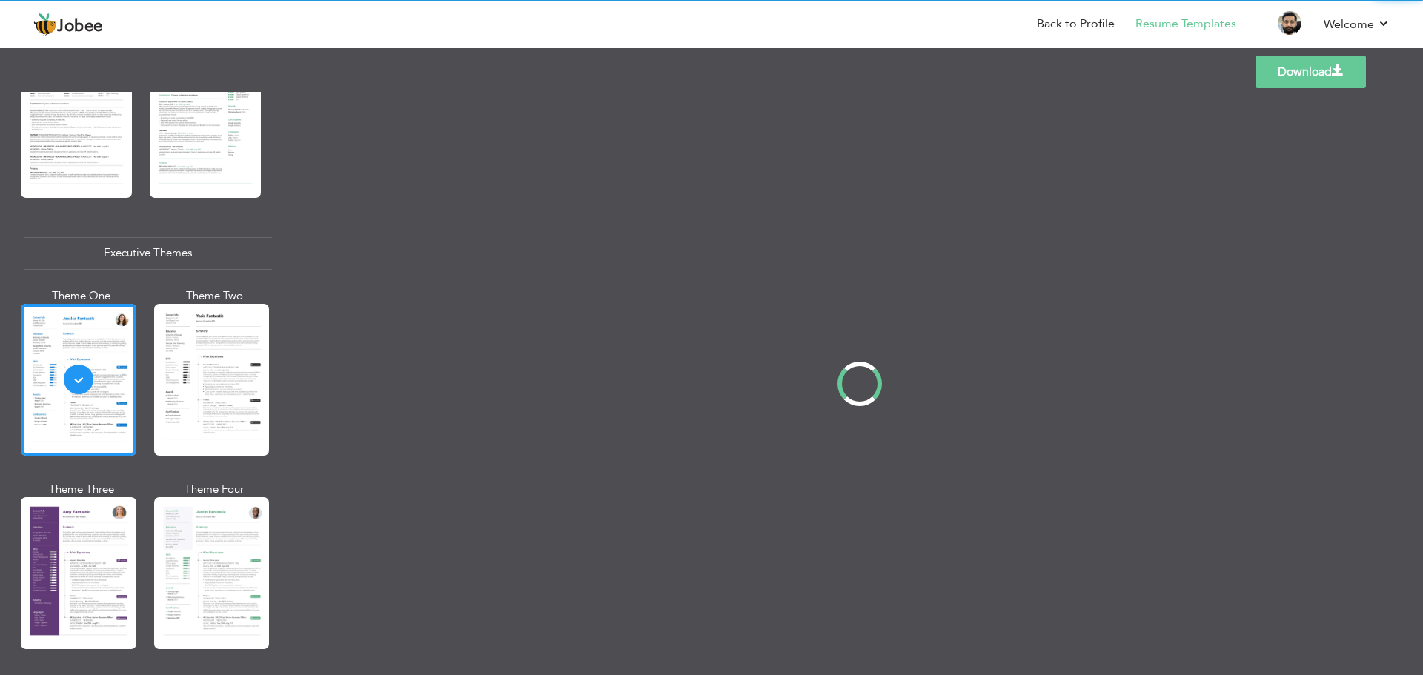
scroll to position [981, 0]
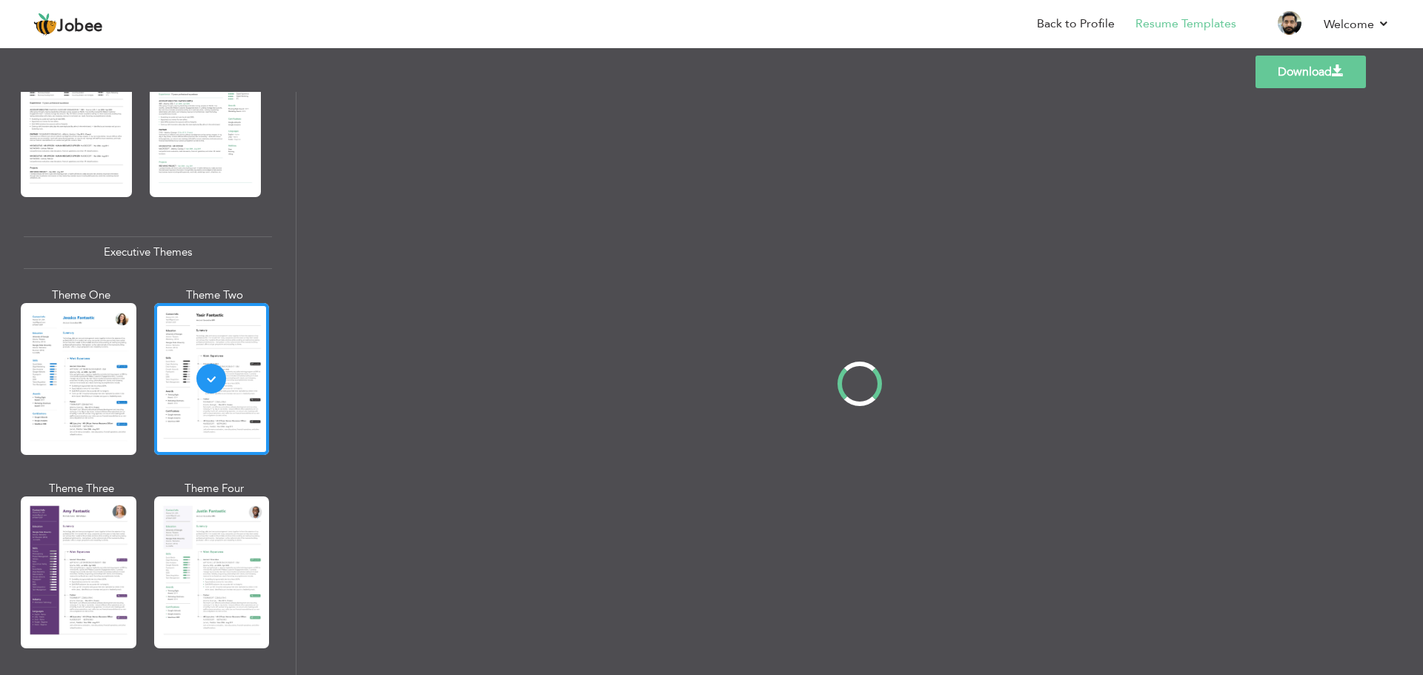
click at [76, 550] on div at bounding box center [79, 573] width 116 height 152
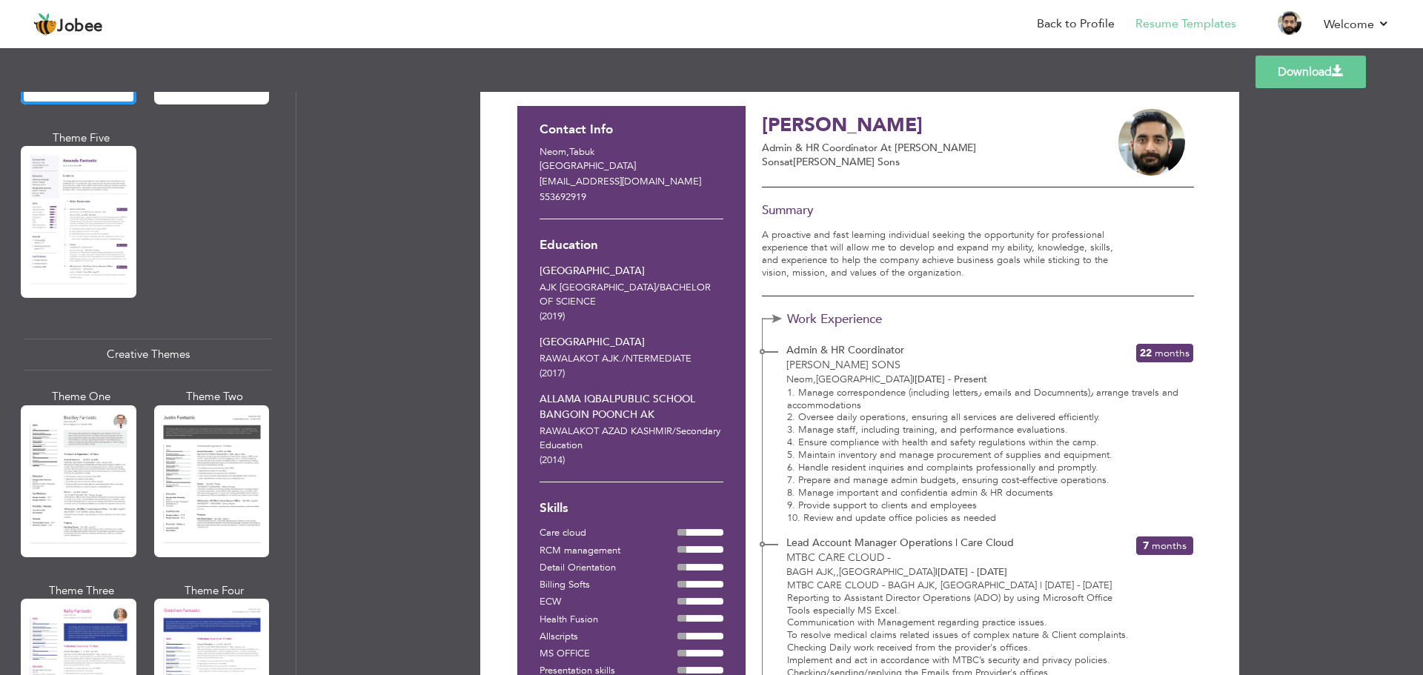
scroll to position [0, 0]
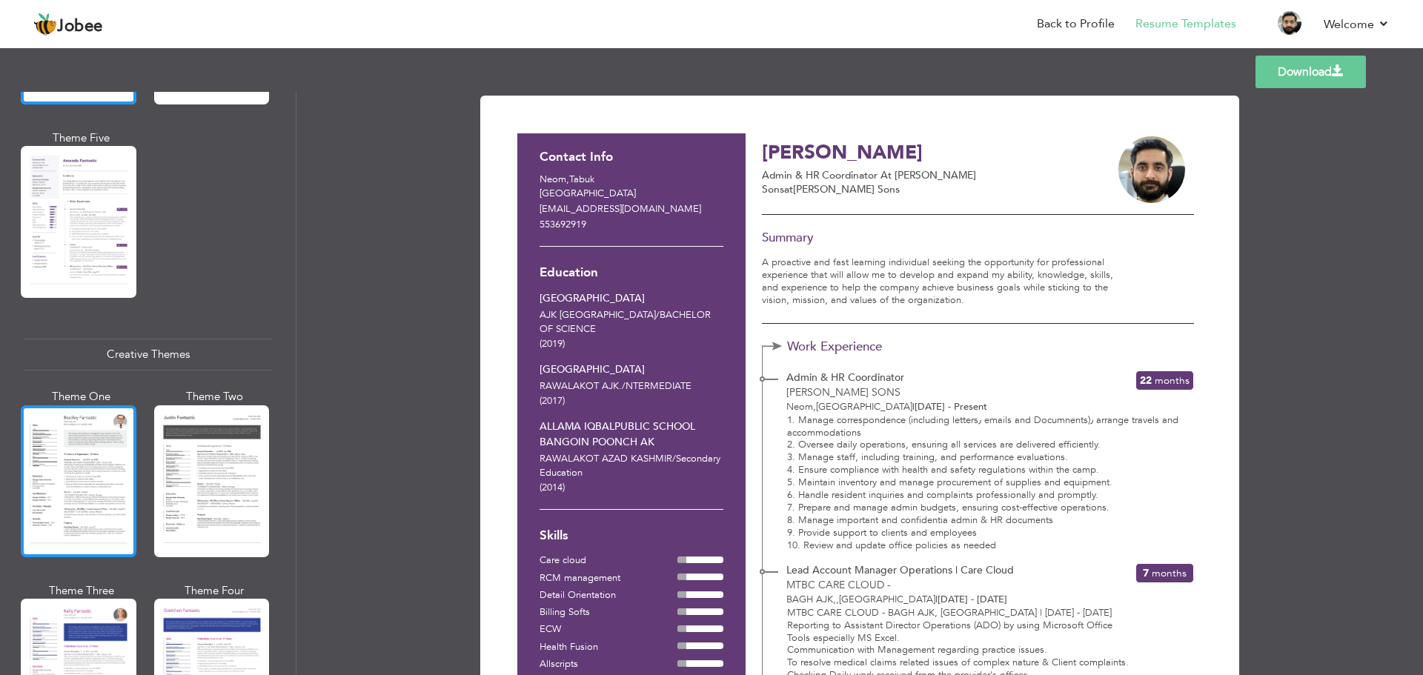
click at [90, 435] on div at bounding box center [79, 481] width 116 height 152
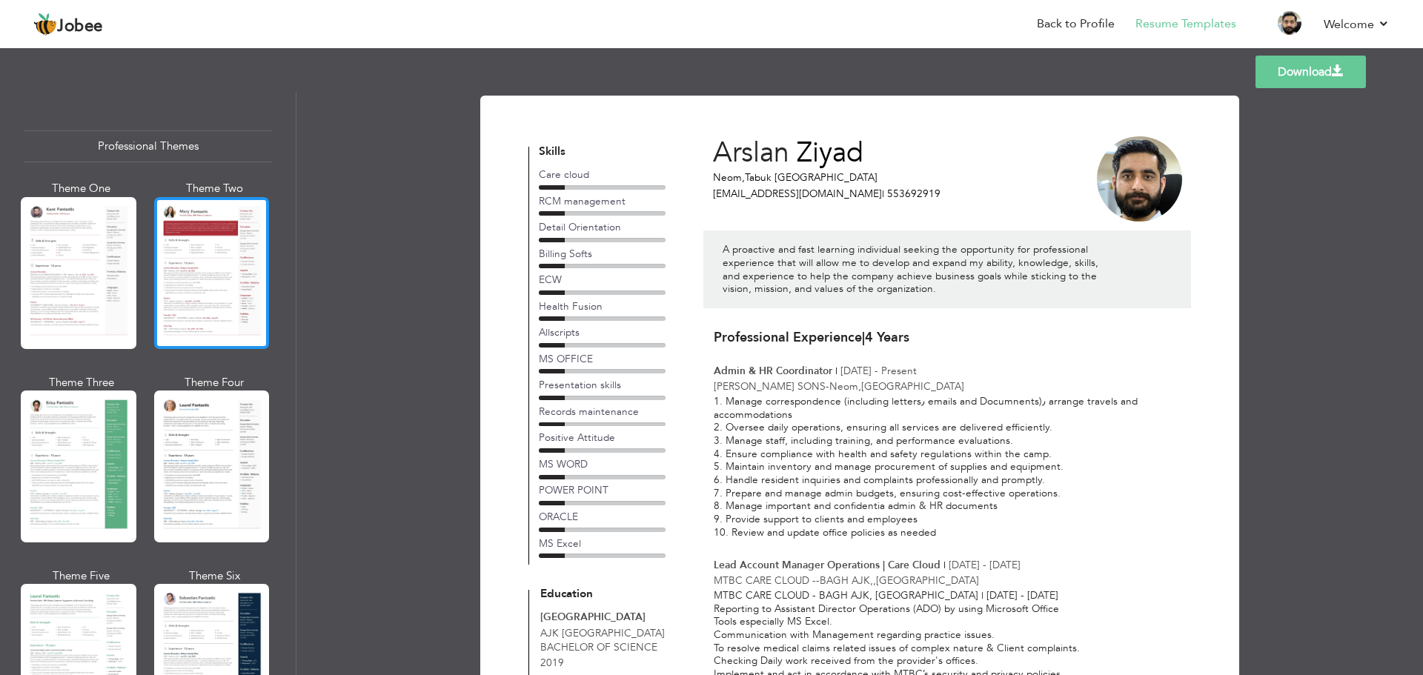
click at [200, 258] on div at bounding box center [212, 273] width 116 height 152
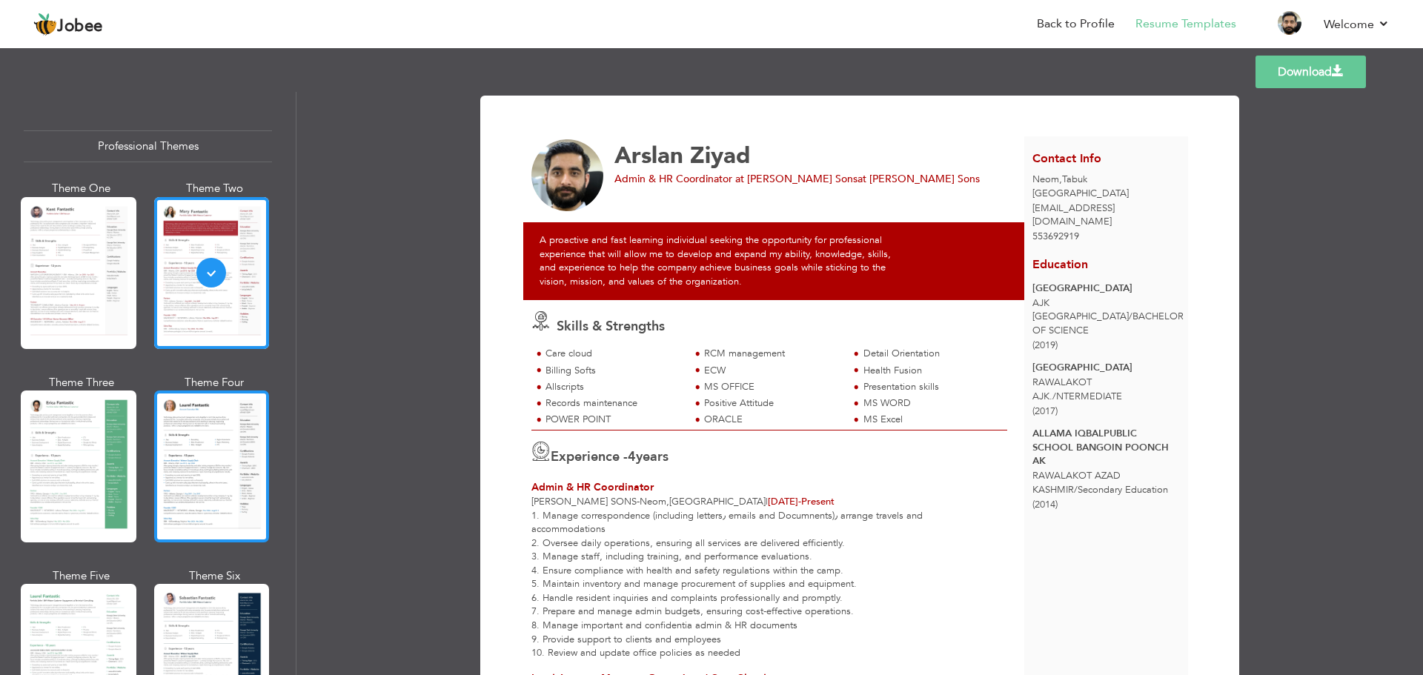
click at [213, 431] on div at bounding box center [212, 467] width 116 height 152
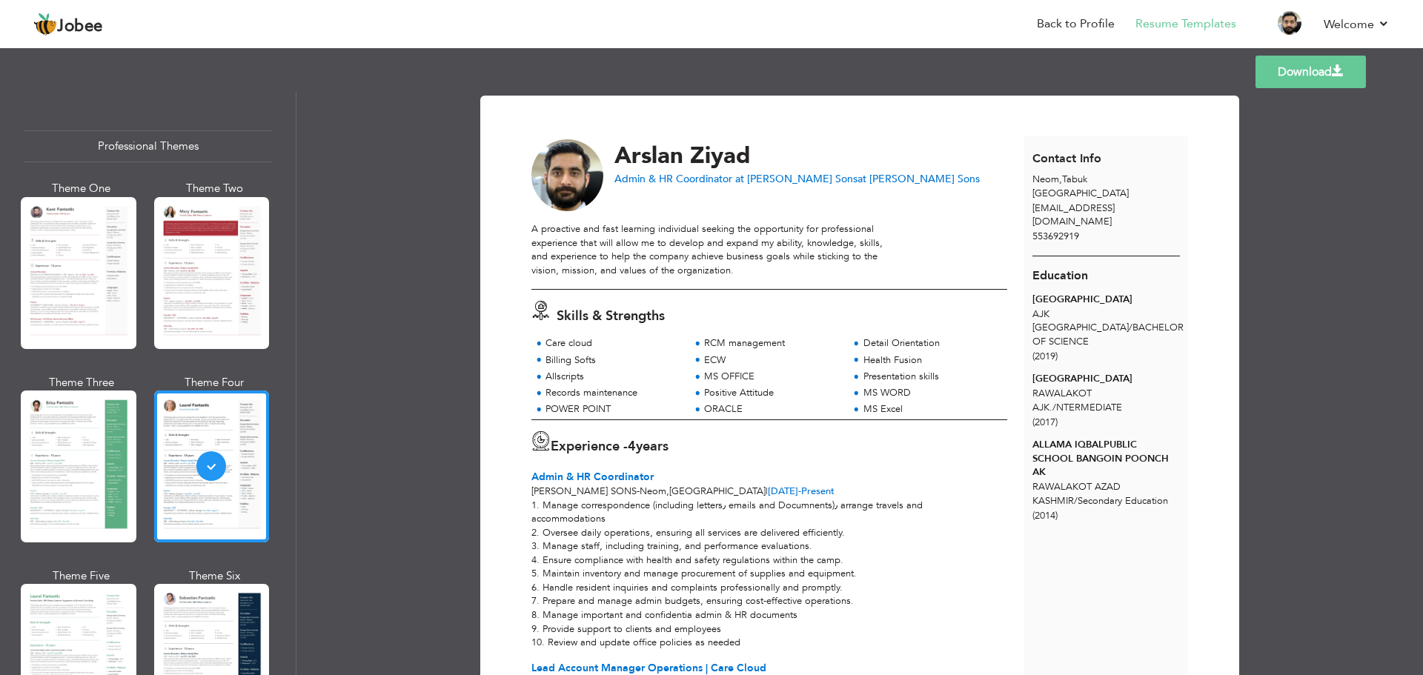
click at [53, 269] on div at bounding box center [79, 273] width 116 height 152
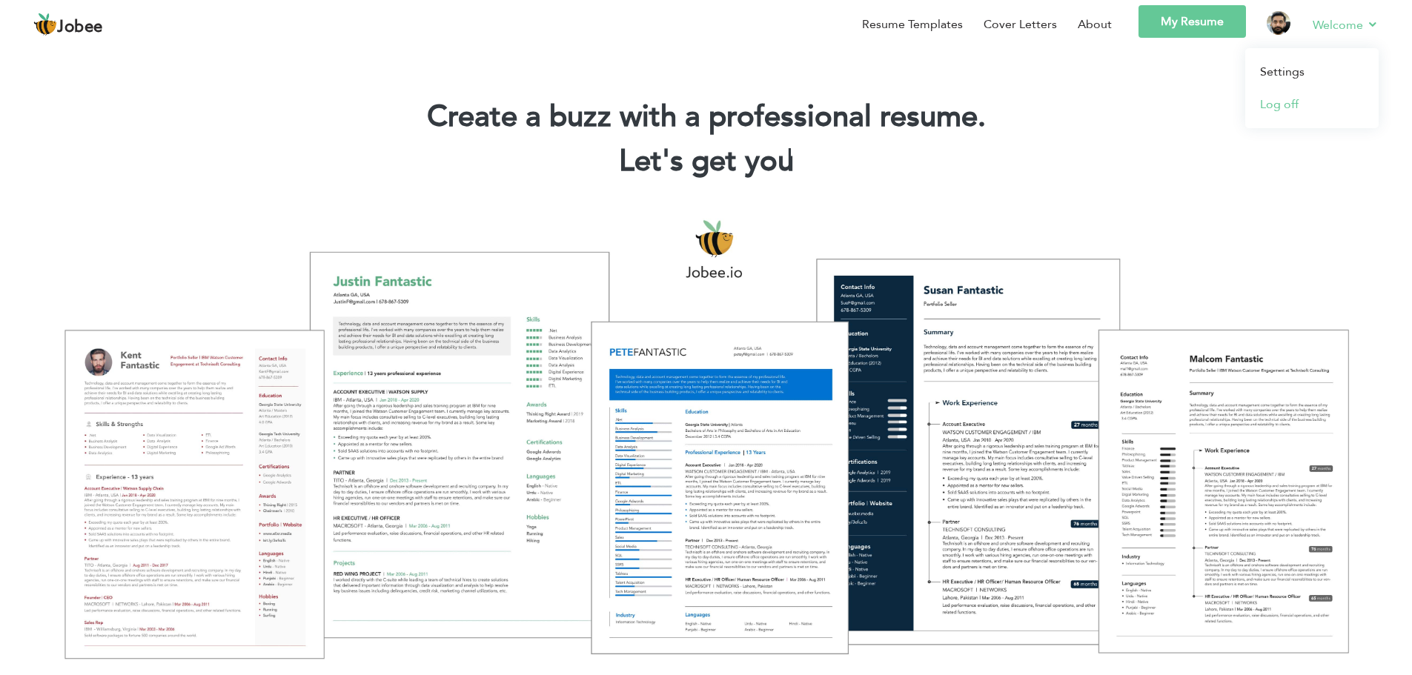
click at [1309, 105] on link "Log off" at bounding box center [1311, 104] width 133 height 33
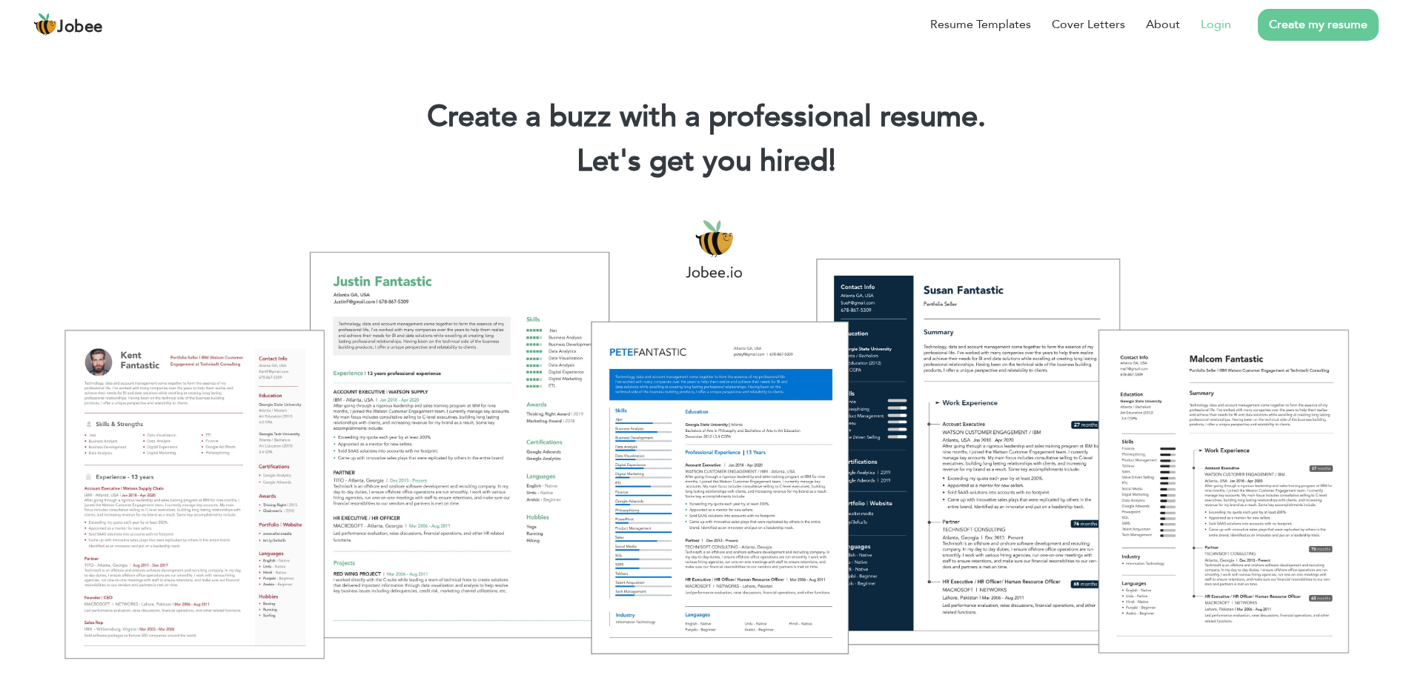
click at [1215, 21] on link "Login" at bounding box center [1216, 25] width 30 height 18
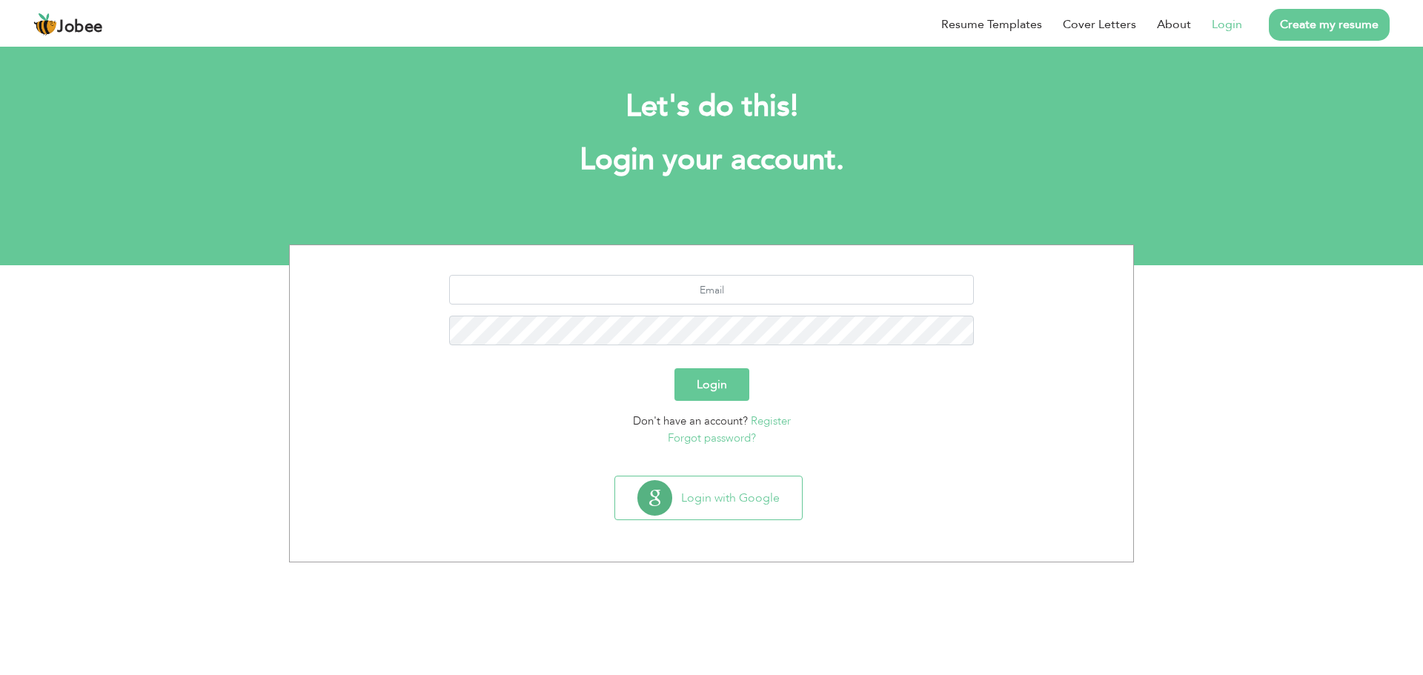
click at [771, 418] on link "Register" at bounding box center [771, 421] width 40 height 15
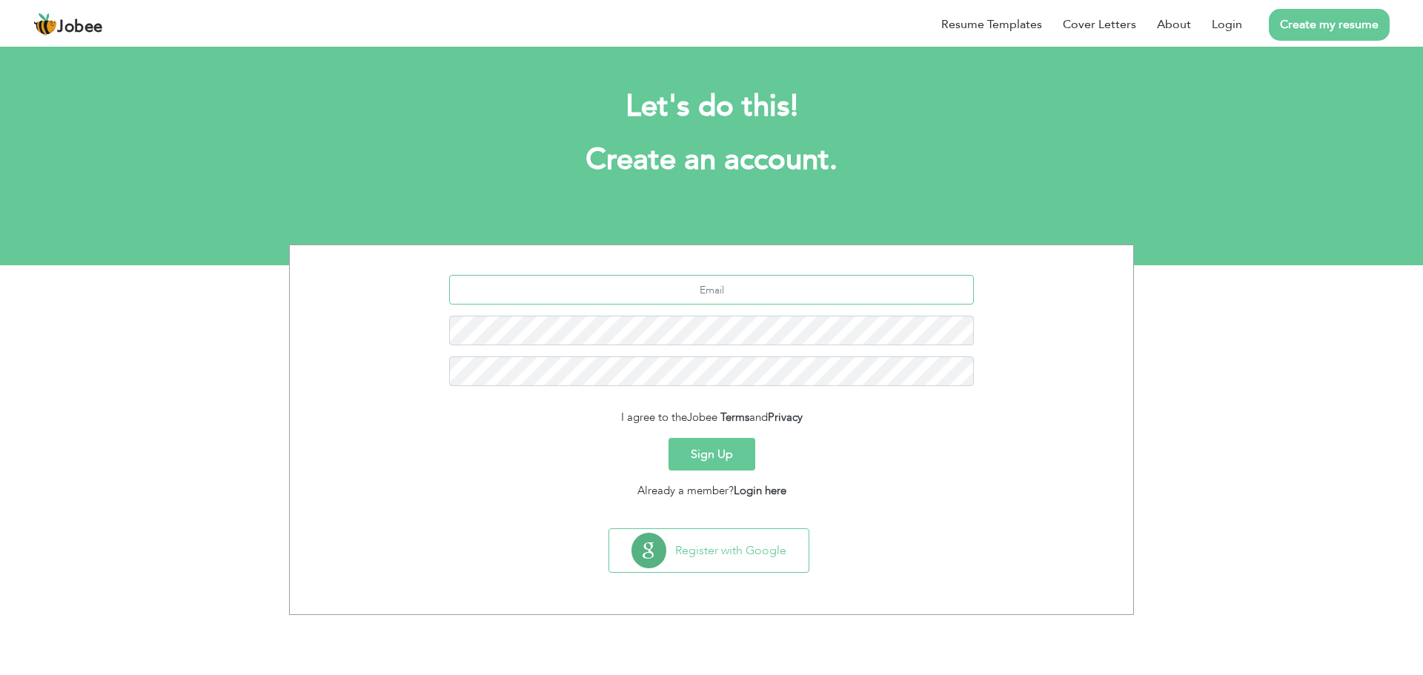
click at [715, 290] on input "text" at bounding box center [711, 290] width 525 height 30
click at [1227, 32] on link "Login" at bounding box center [1227, 25] width 30 height 18
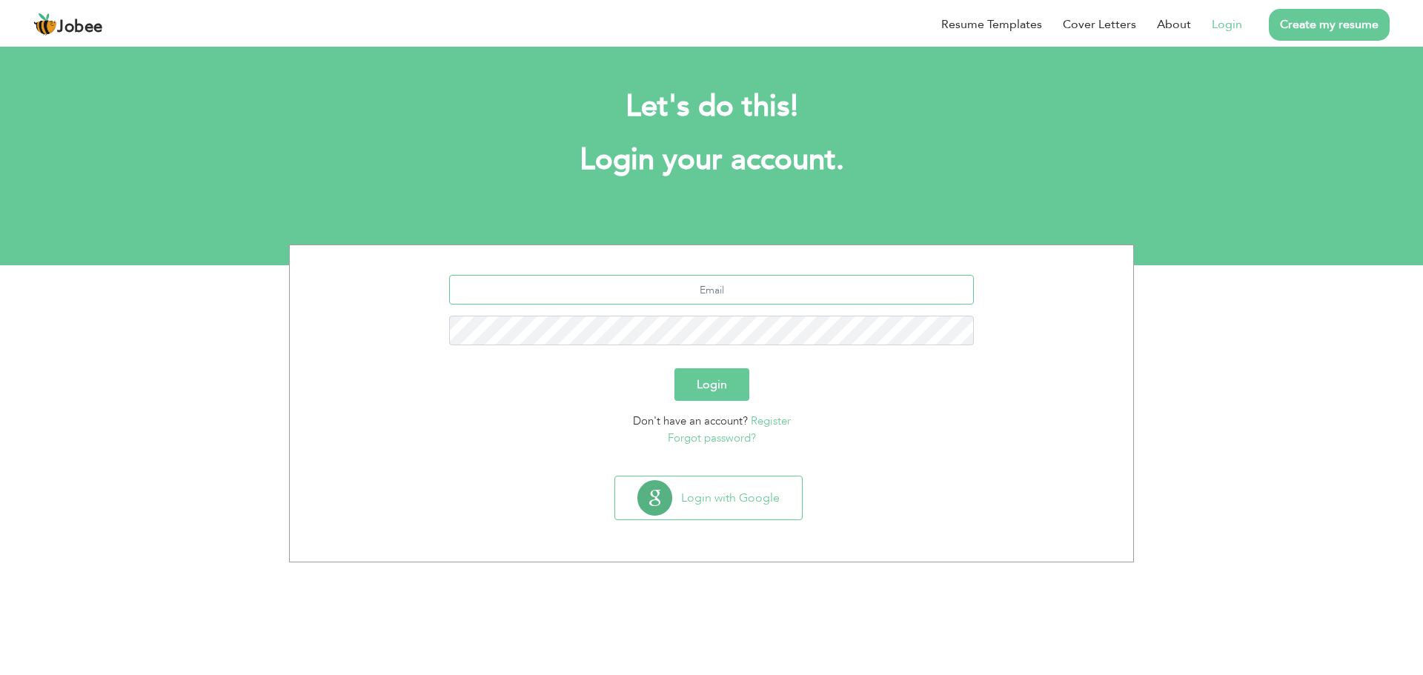
click at [759, 296] on input "text" at bounding box center [711, 290] width 525 height 30
type input "[EMAIL_ADDRESS][DOMAIN_NAME]"
click at [674, 368] on button "Login" at bounding box center [711, 384] width 75 height 33
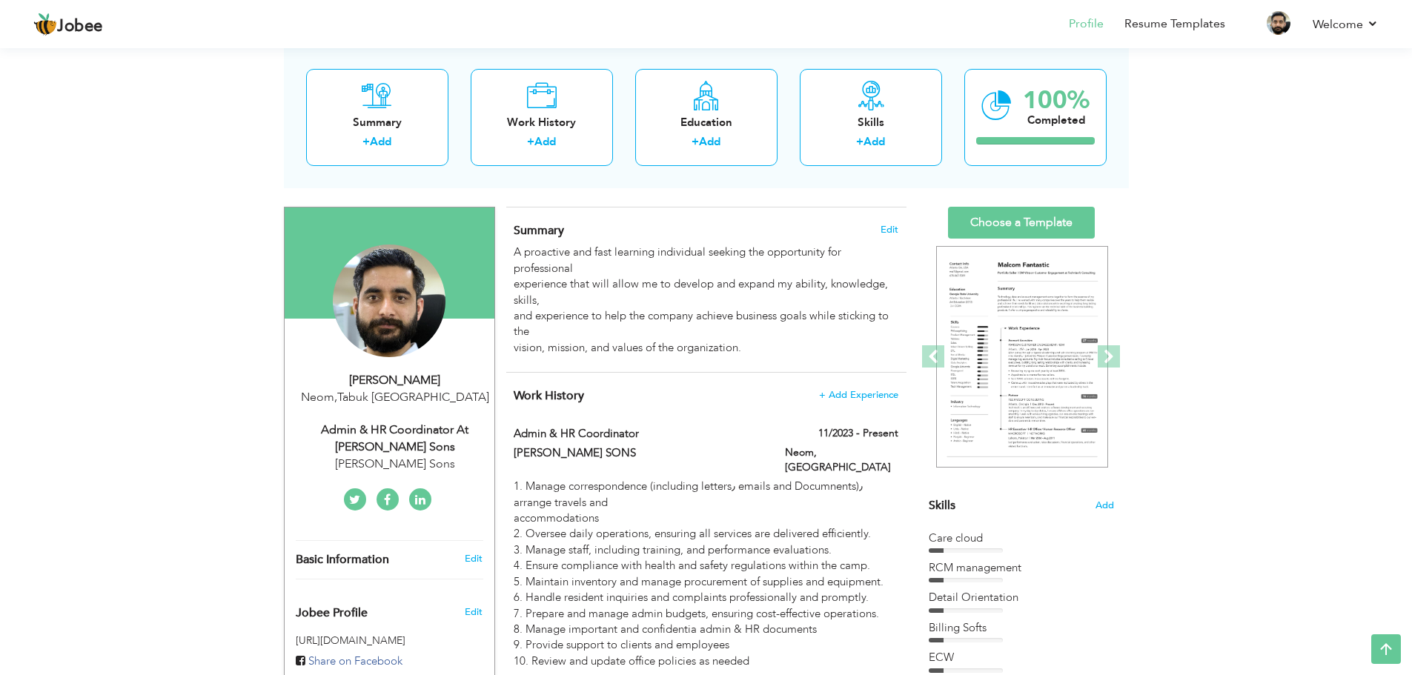
scroll to position [24, 0]
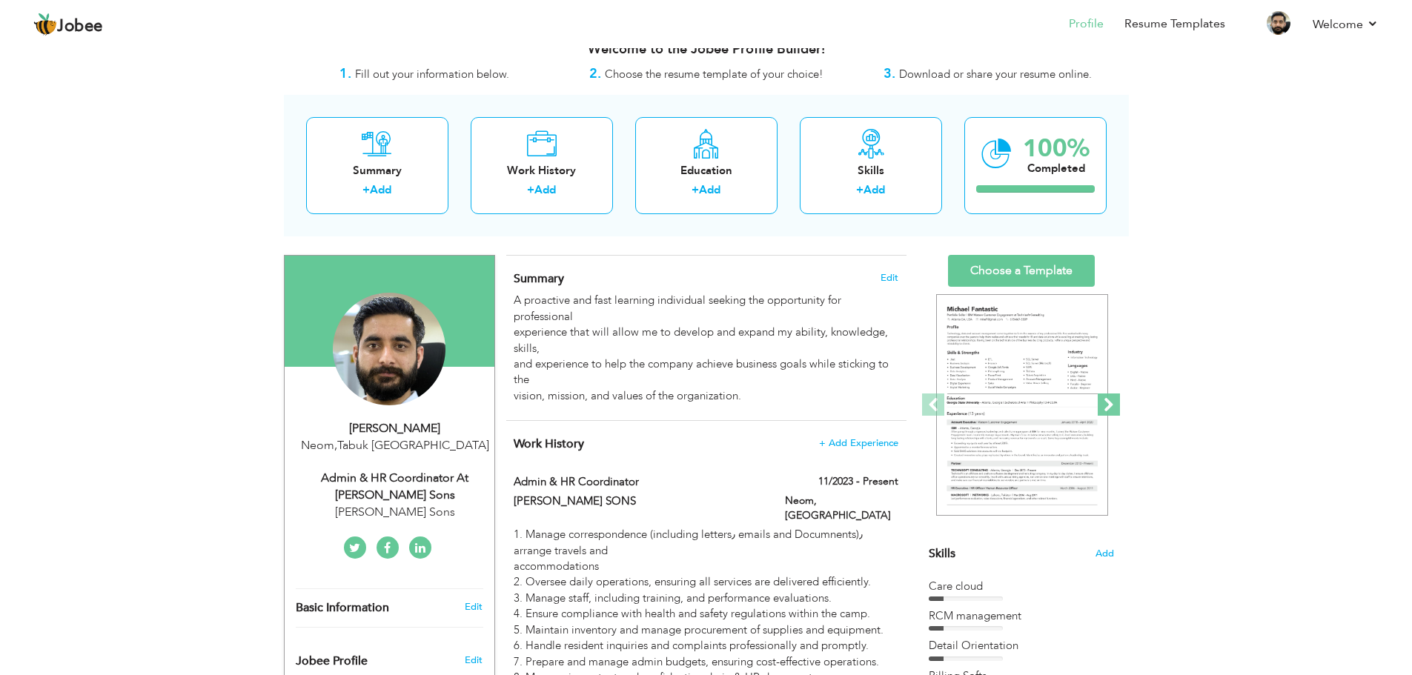
click at [1106, 403] on span at bounding box center [1109, 405] width 22 height 22
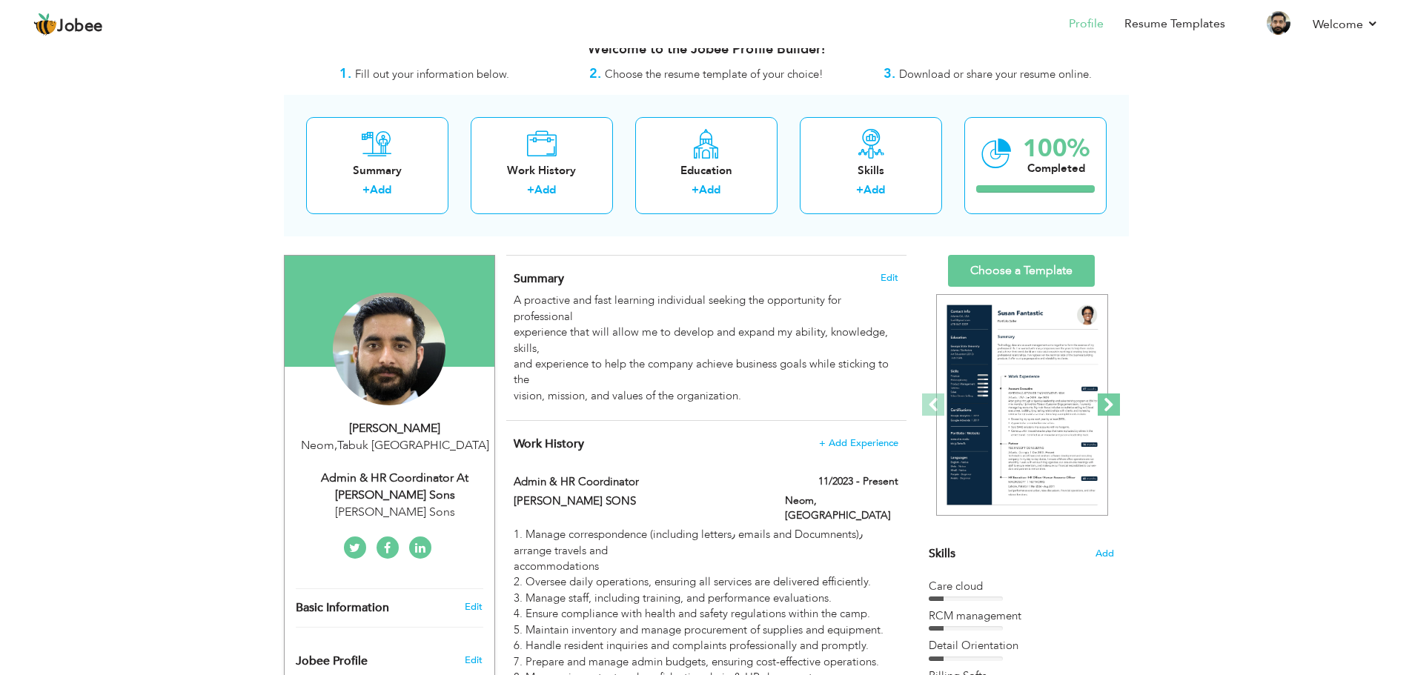
click at [1101, 396] on span at bounding box center [1109, 405] width 22 height 22
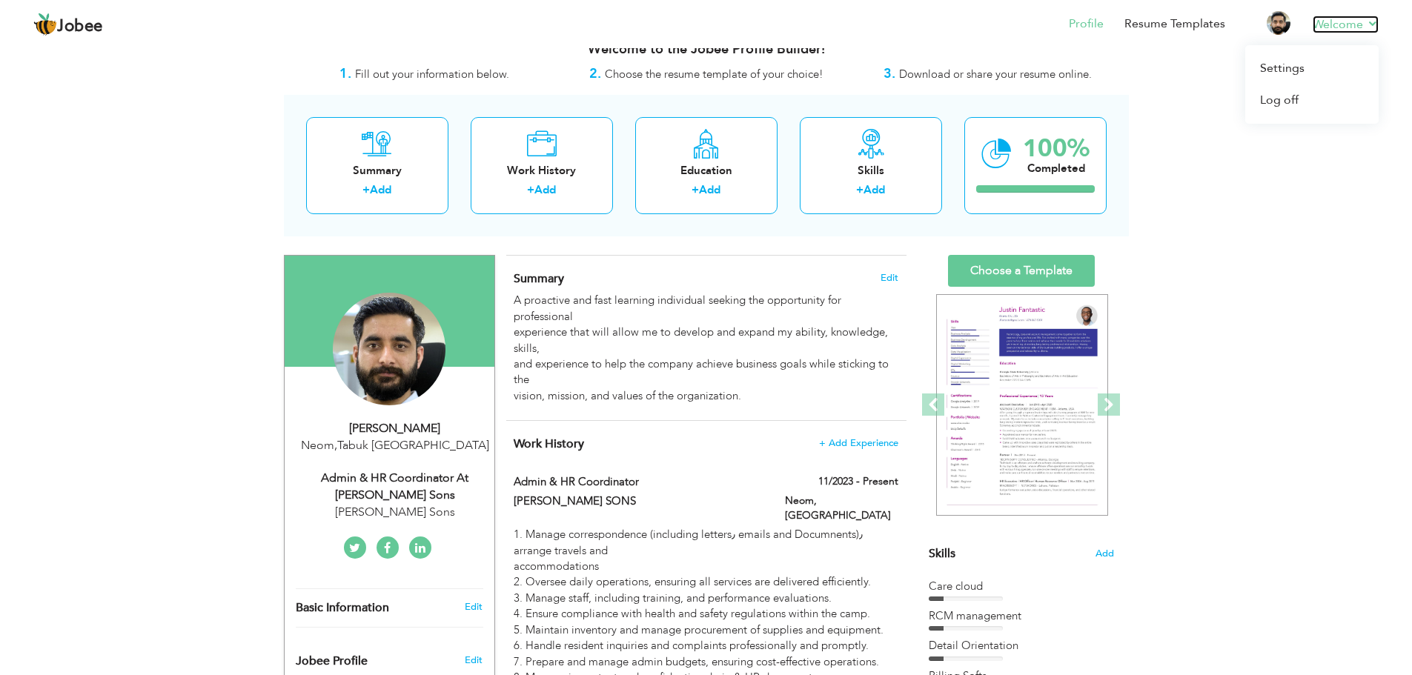
click at [1368, 26] on link "Welcome" at bounding box center [1346, 25] width 66 height 18
click at [1301, 70] on link "Settings" at bounding box center [1311, 69] width 133 height 32
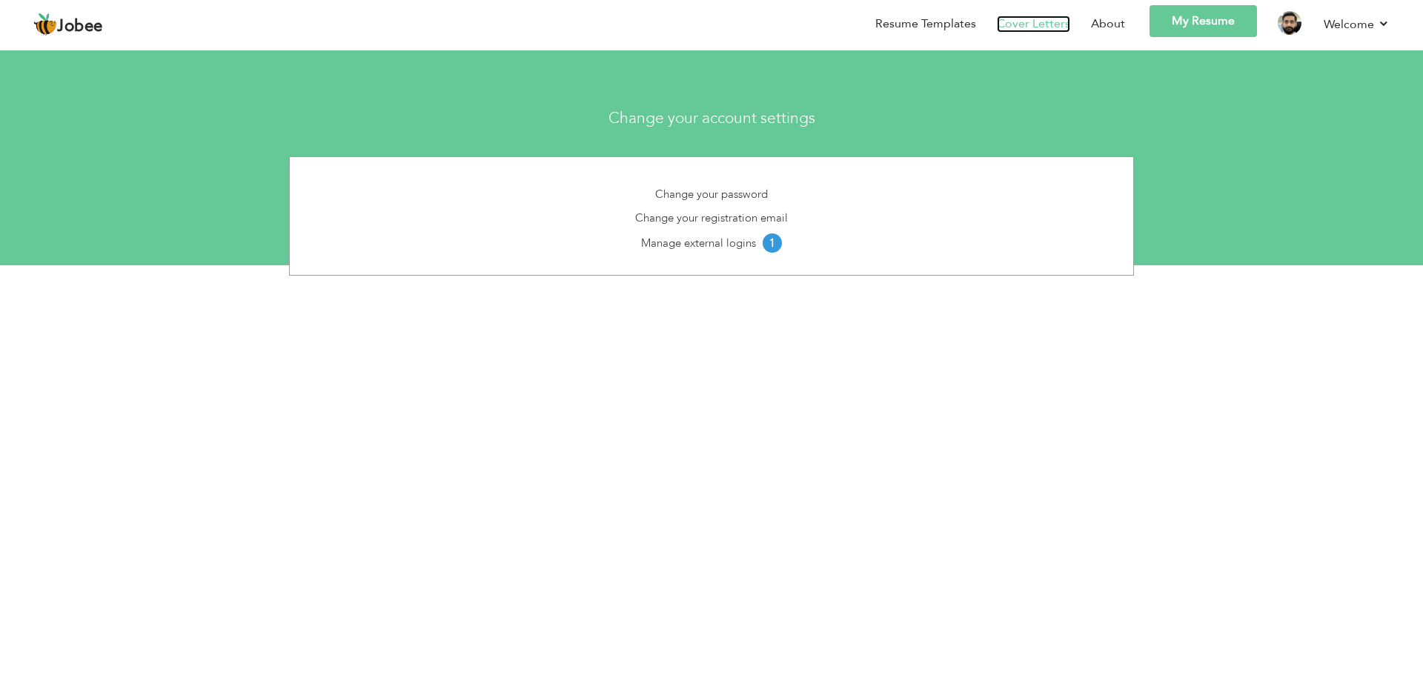
click at [1028, 17] on link "Cover Letters" at bounding box center [1033, 24] width 73 height 17
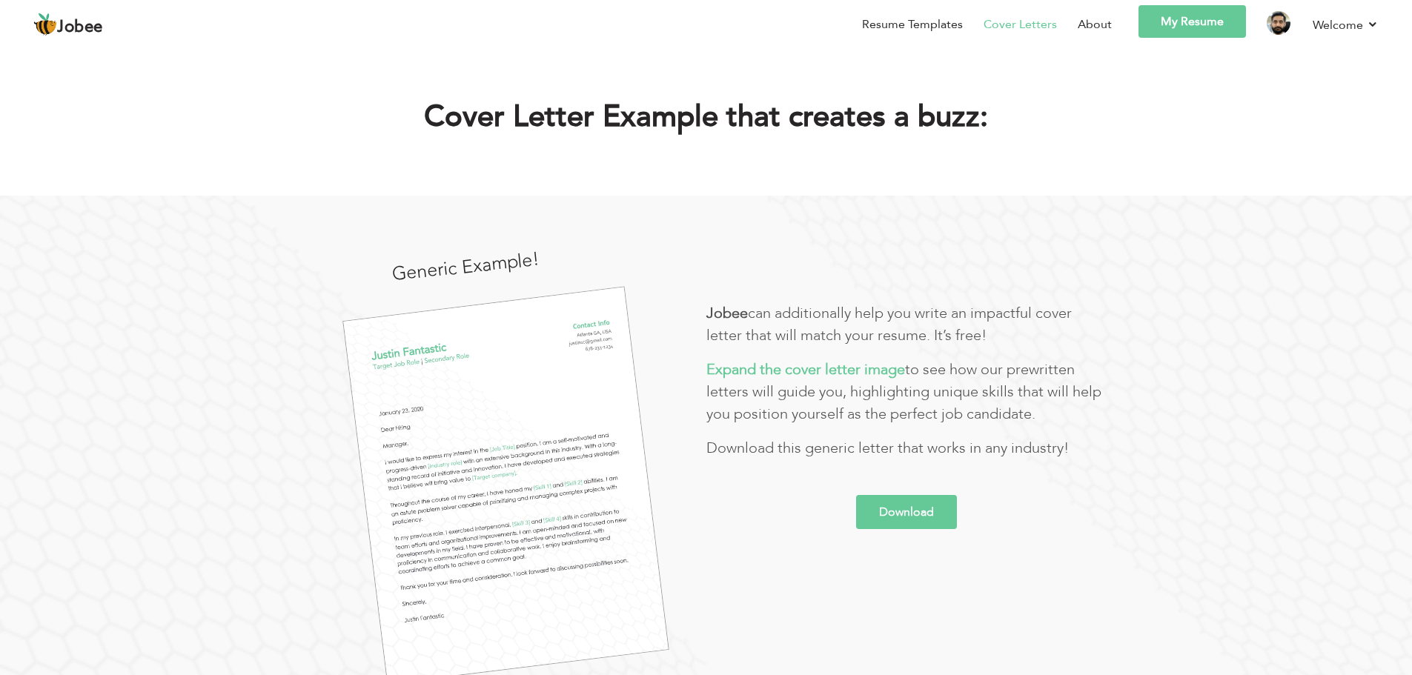
click at [1181, 21] on link "My Resume" at bounding box center [1191, 21] width 107 height 33
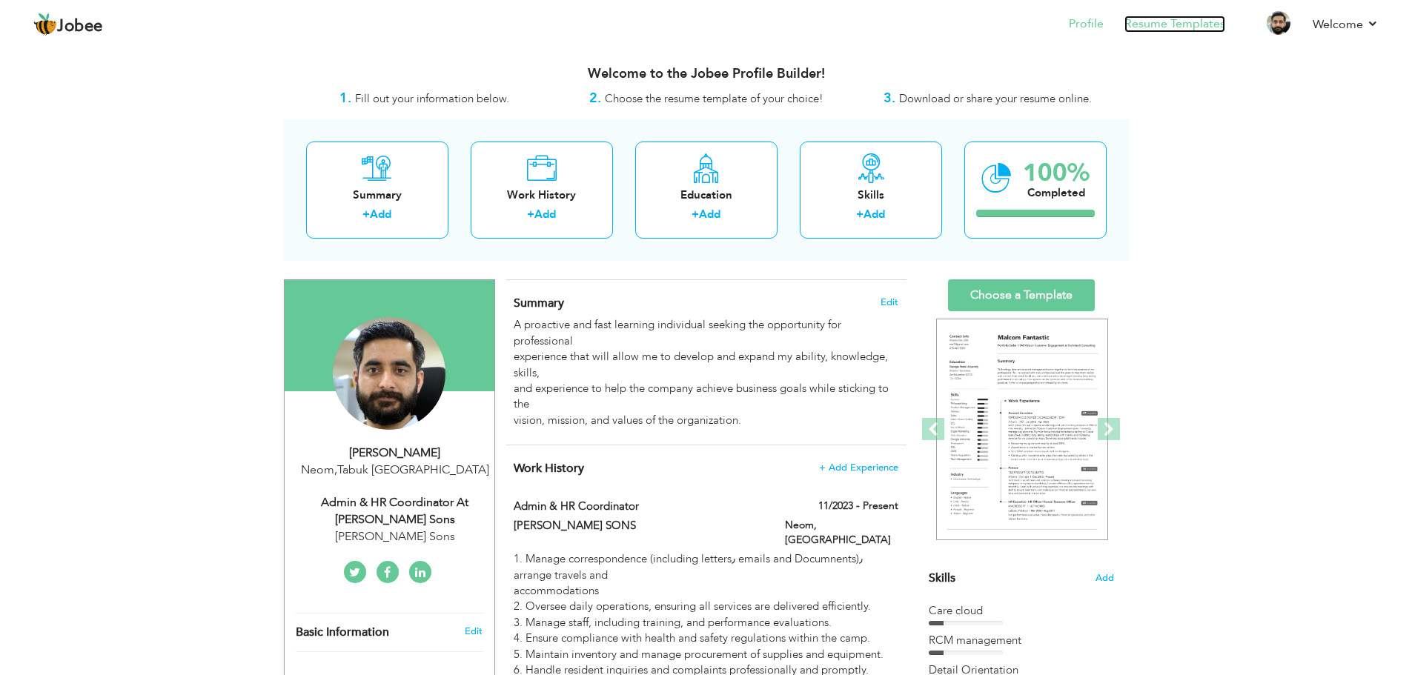
click at [1186, 26] on link "Resume Templates" at bounding box center [1174, 24] width 101 height 17
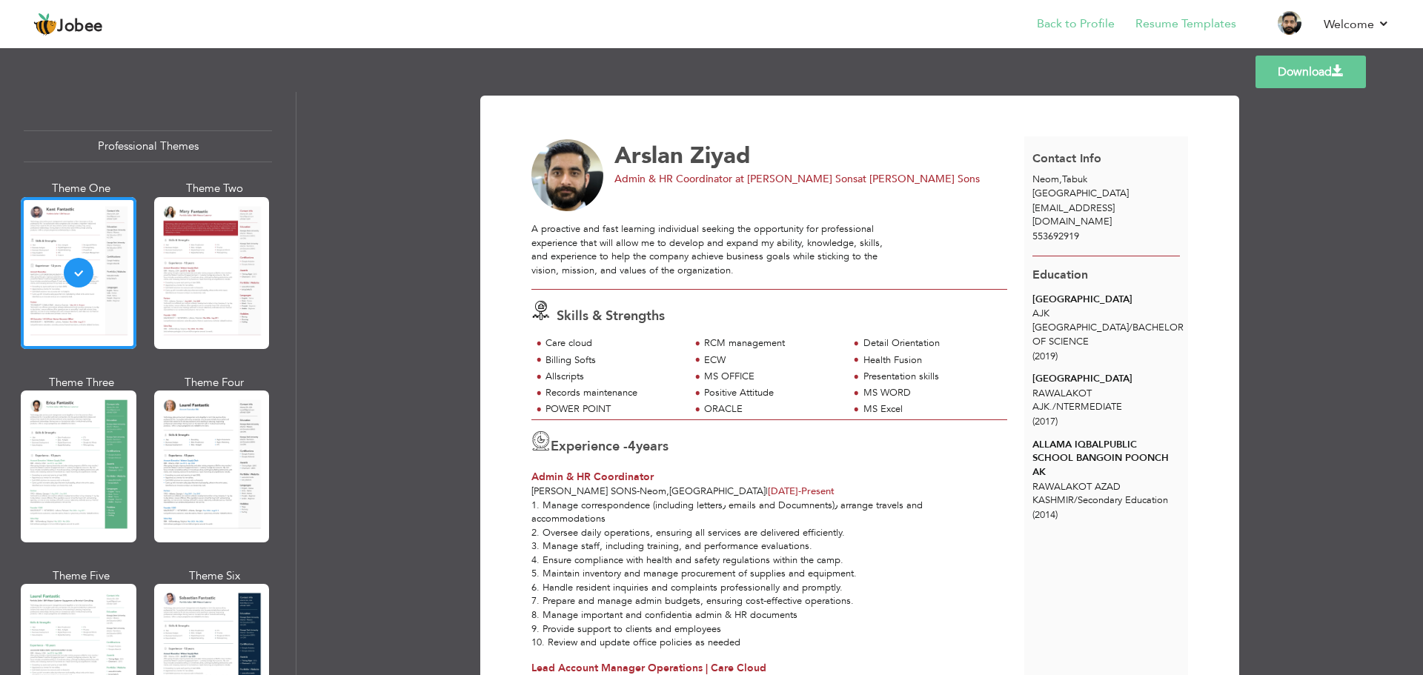
click at [1064, 34] on li "Back to Profile" at bounding box center [1065, 25] width 99 height 40
